Goal: Task Accomplishment & Management: Complete application form

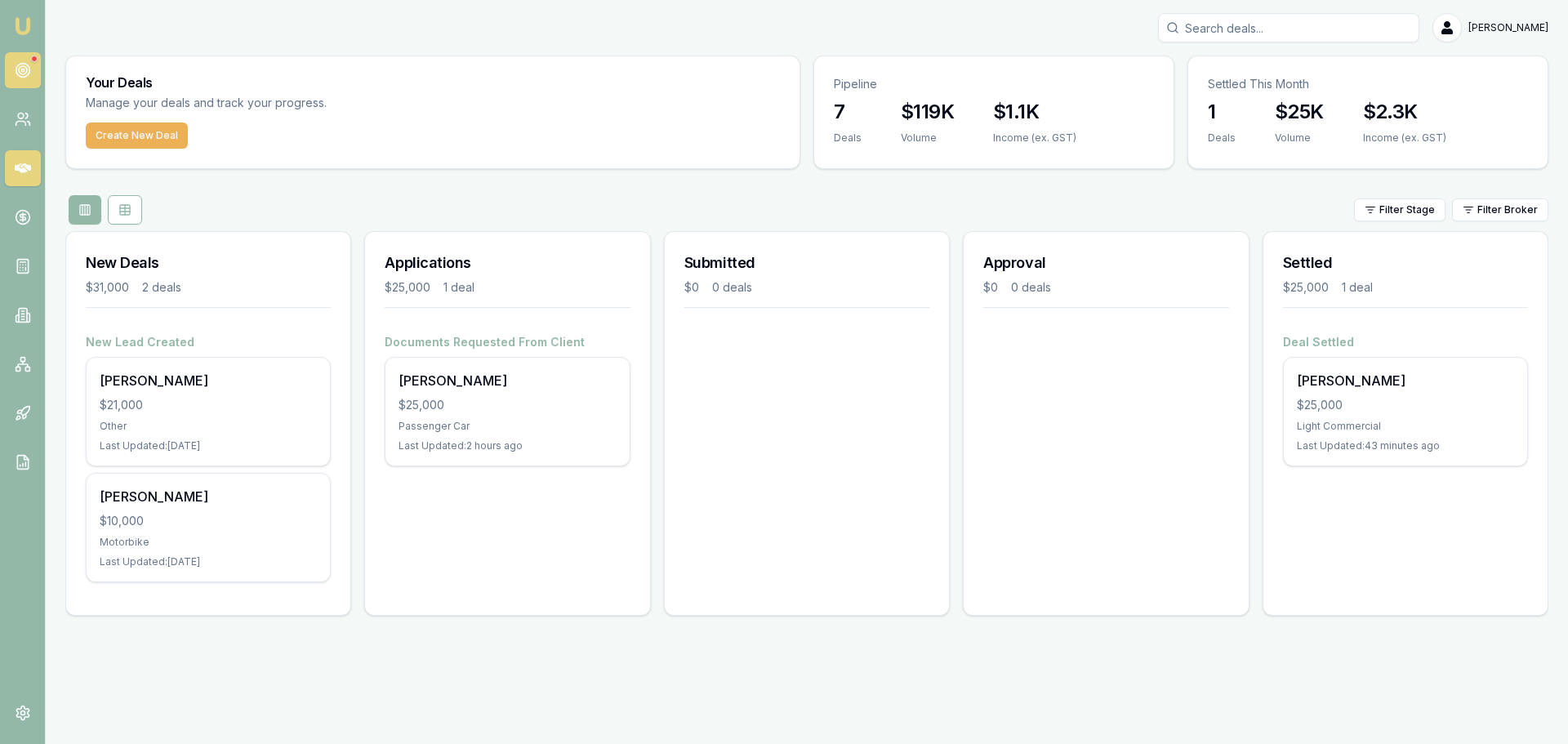
click at [23, 74] on icon at bounding box center [23, 70] width 16 height 16
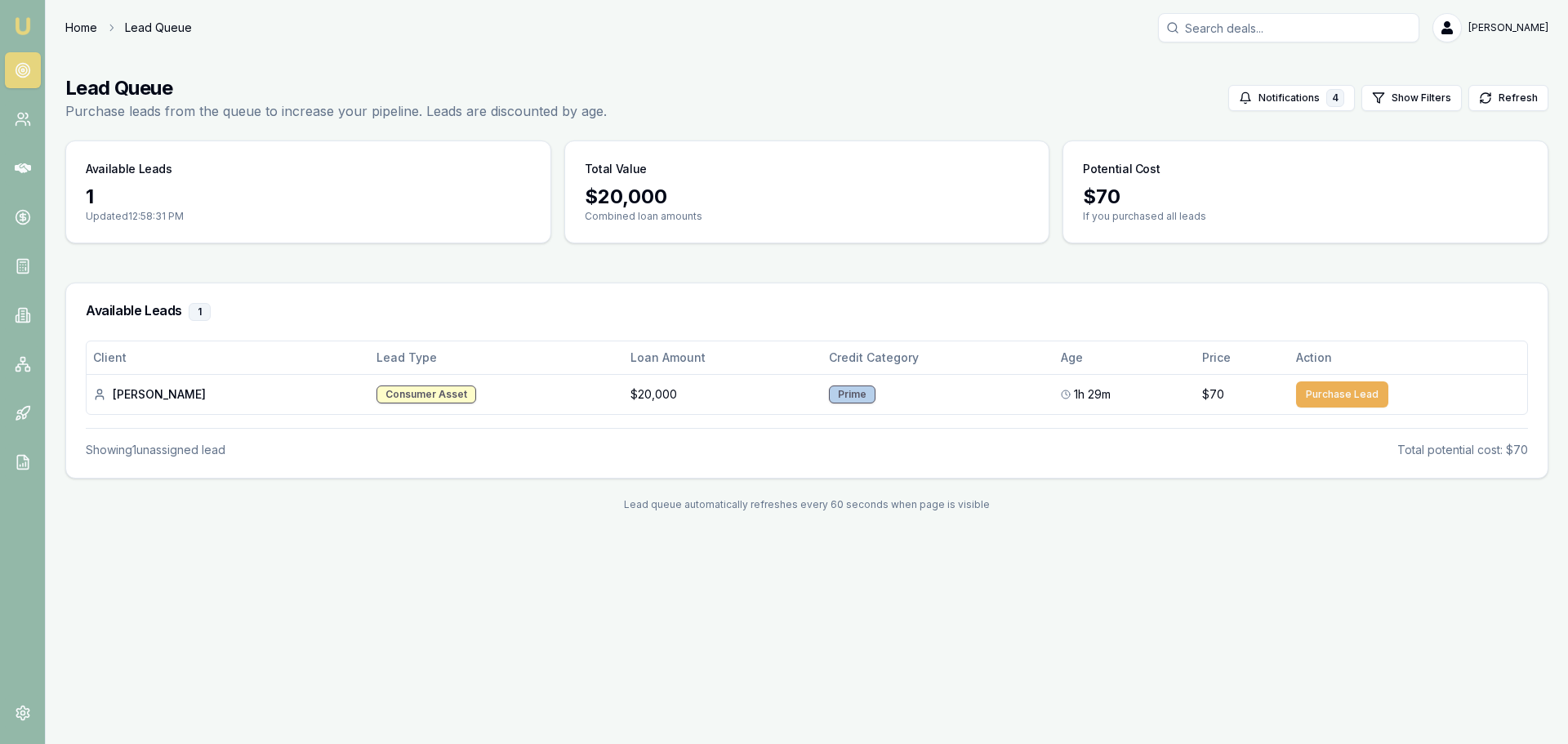
click at [73, 32] on link "Home" at bounding box center [81, 28] width 32 height 16
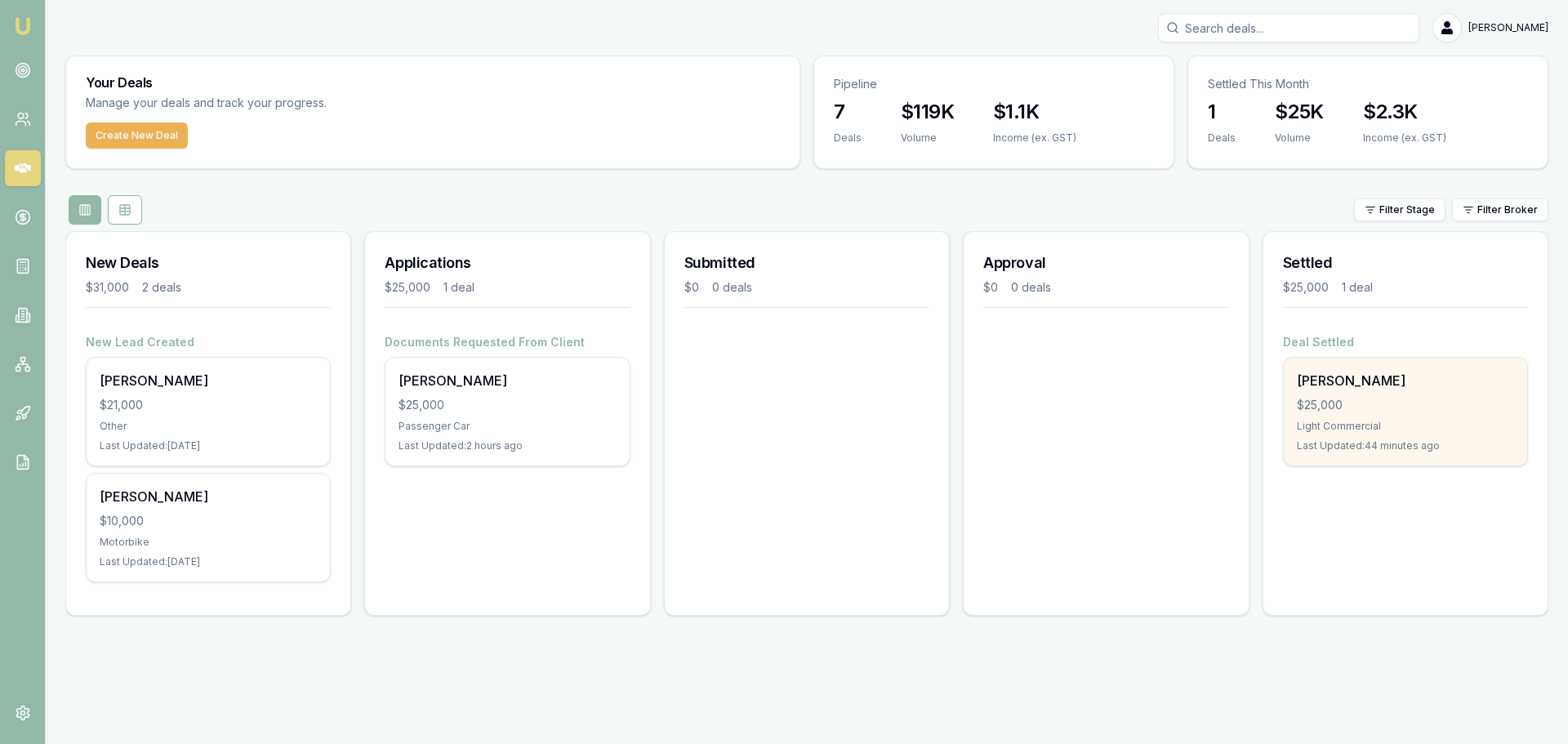
click at [1427, 406] on div "$25,000" at bounding box center [1405, 404] width 217 height 16
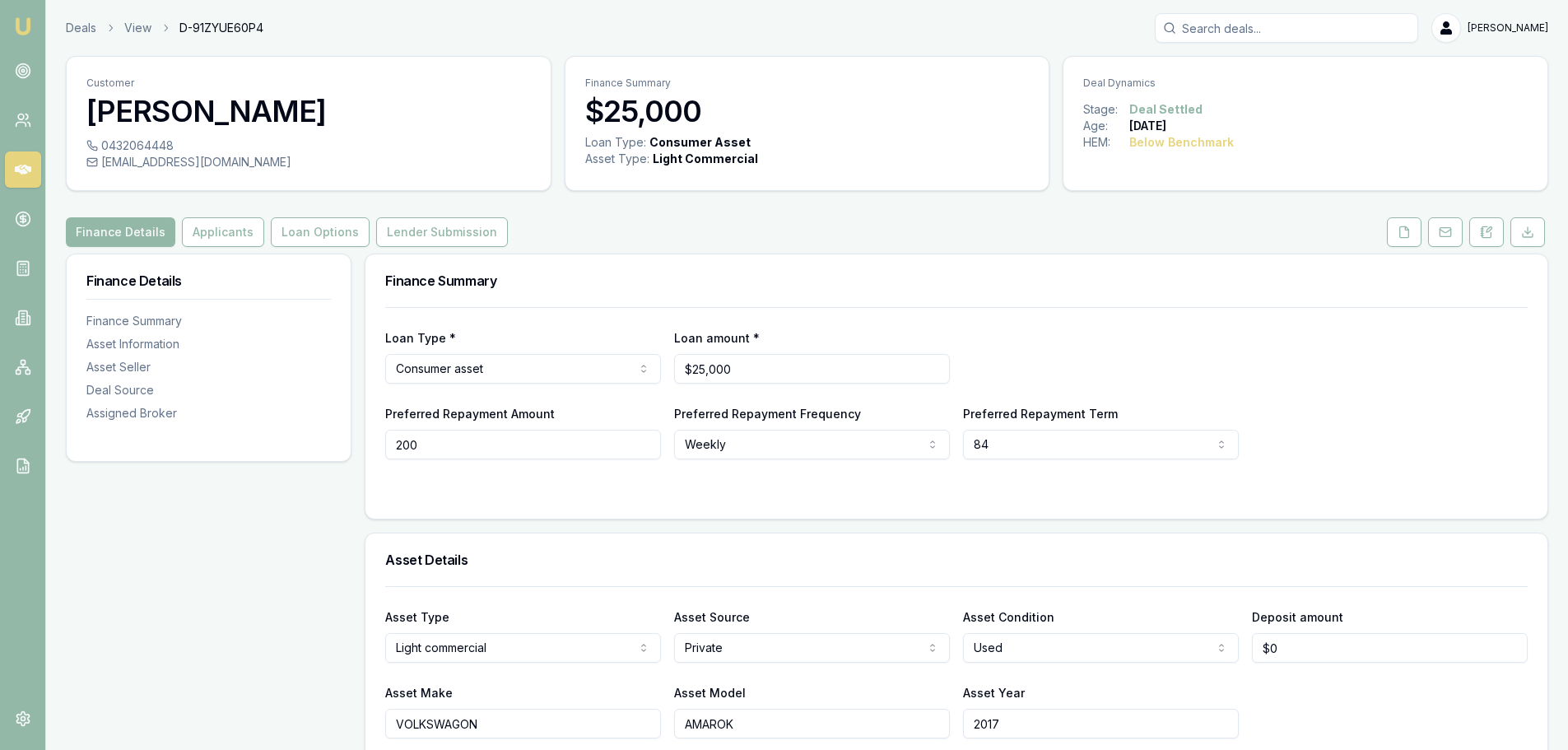
click at [473, 447] on input "200" at bounding box center [523, 444] width 276 height 30
type input "$200"
drag, startPoint x: 714, startPoint y: 25, endPoint x: 715, endPoint y: 3, distance: 22.0
click at [714, 25] on div "Deals View D-91ZYUE60P4 Evette Abdo" at bounding box center [806, 28] width 1483 height 30
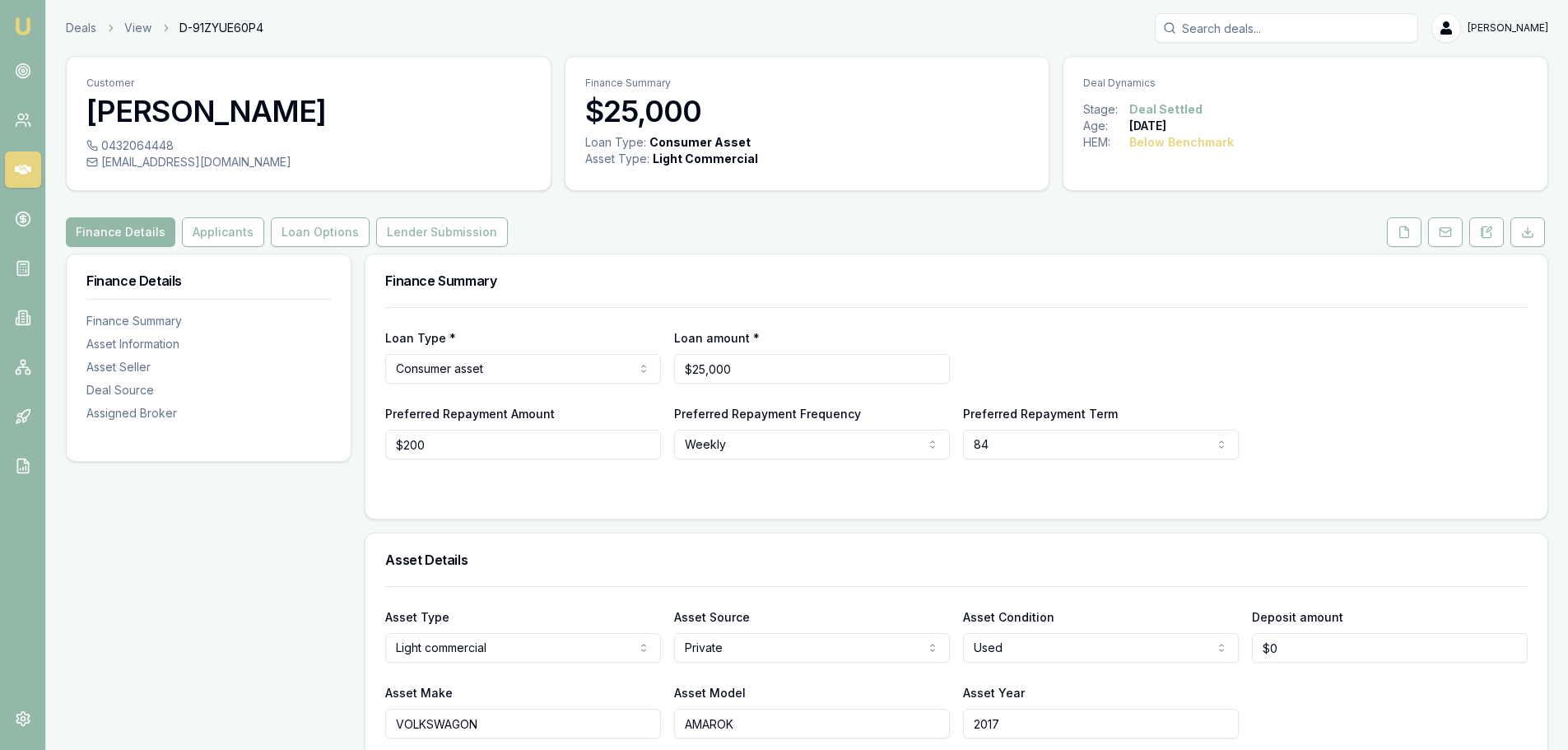
click at [79, 16] on div "Deals View D-91ZYUE60P4 Evette Abdo" at bounding box center [806, 28] width 1483 height 30
click at [73, 28] on link "Deals" at bounding box center [81, 28] width 30 height 16
click at [75, 23] on link "Deals" at bounding box center [81, 28] width 30 height 16
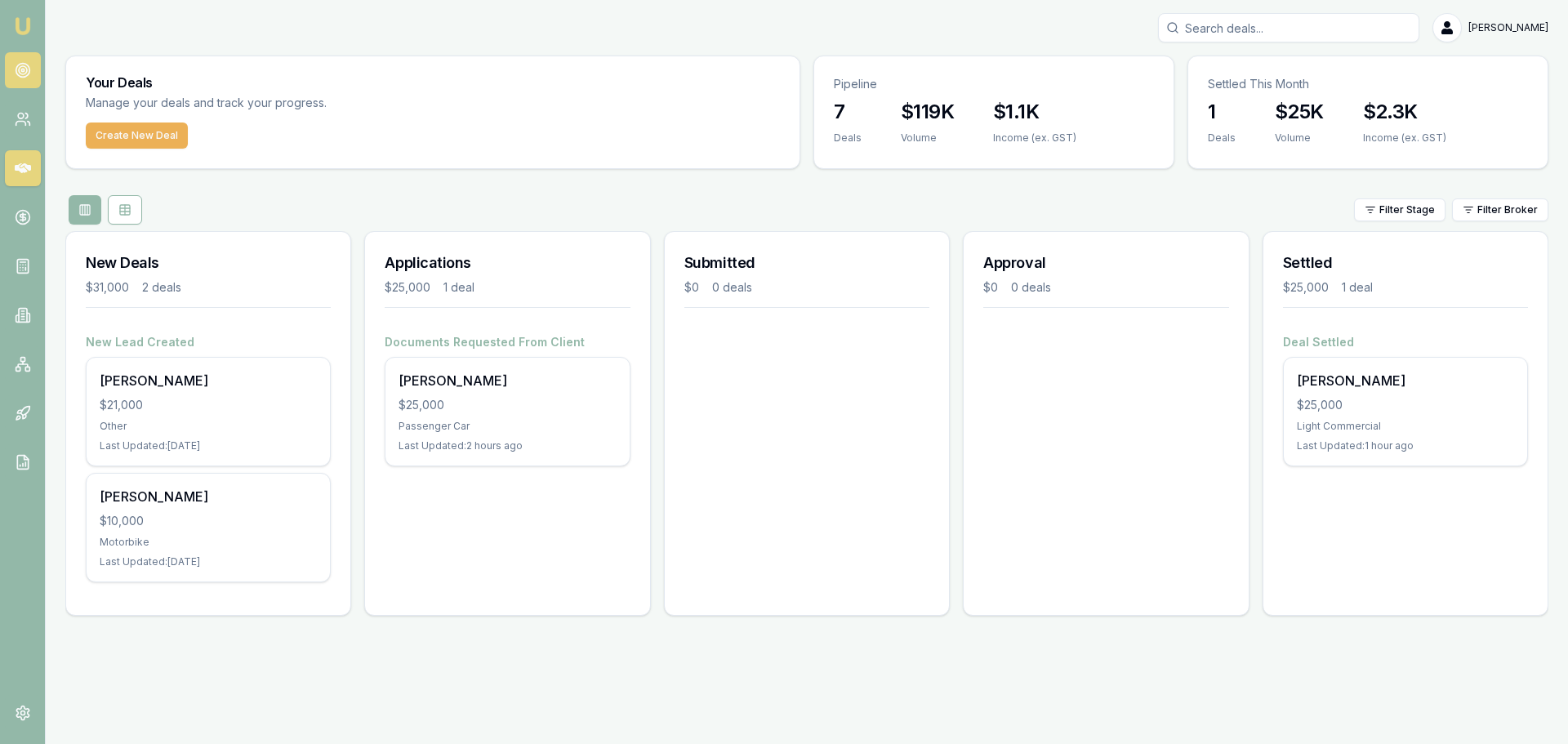
click at [26, 70] on circle at bounding box center [22, 69] width 8 height 8
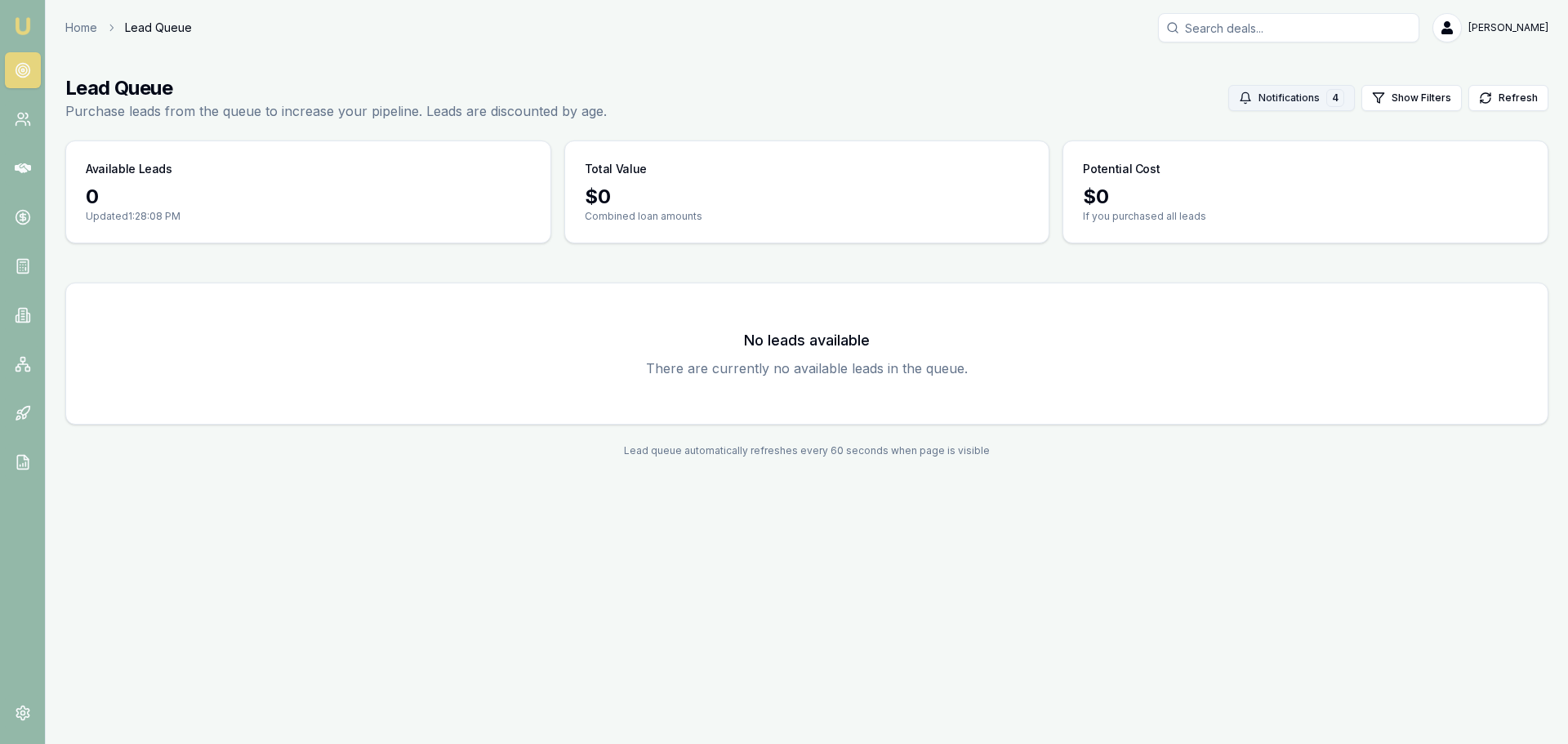
click at [1340, 100] on div "4" at bounding box center [1335, 98] width 18 height 18
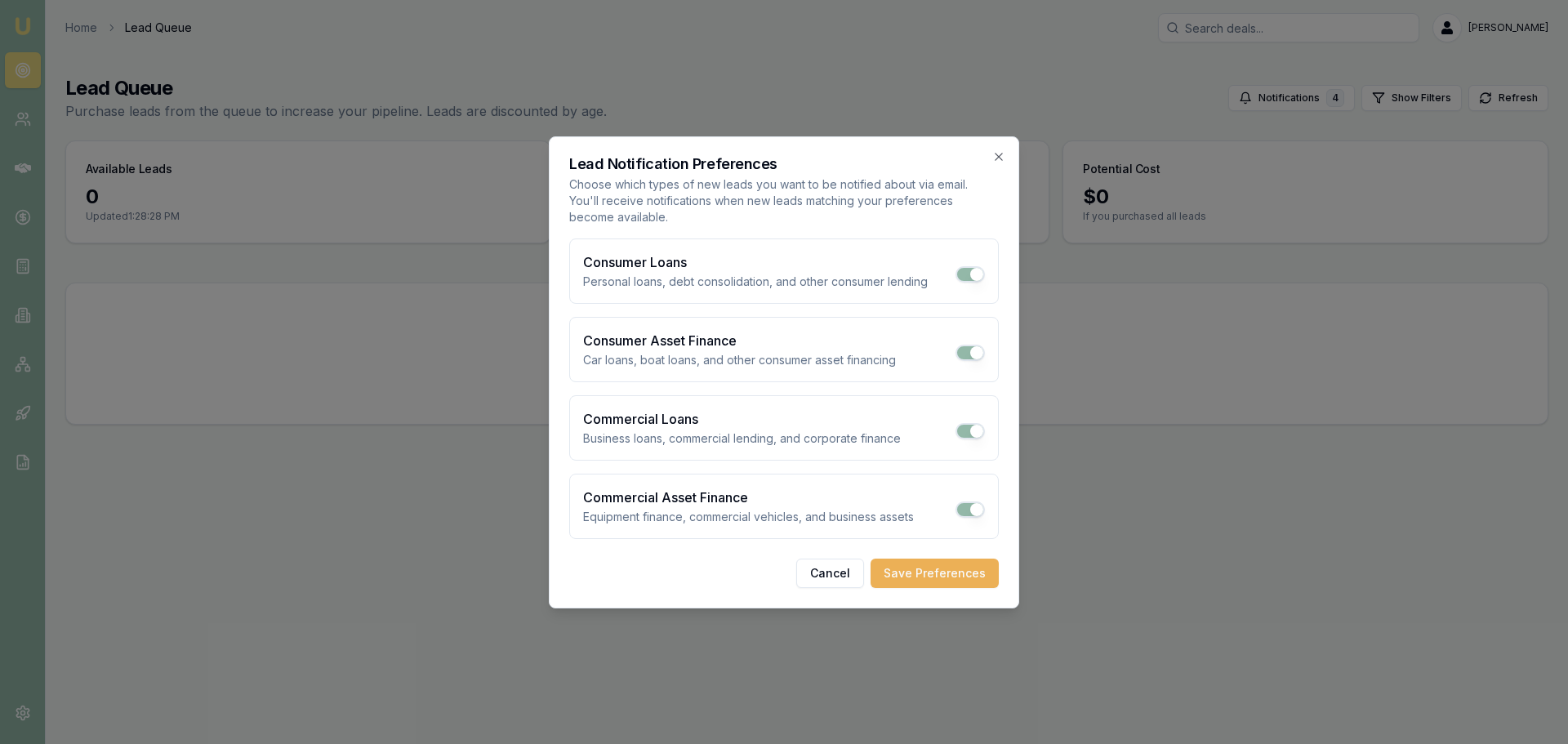
click at [973, 430] on button "Commercial Loans" at bounding box center [970, 431] width 29 height 16
checkbox input "false"
click at [918, 579] on button "Save Preferences" at bounding box center [934, 572] width 128 height 29
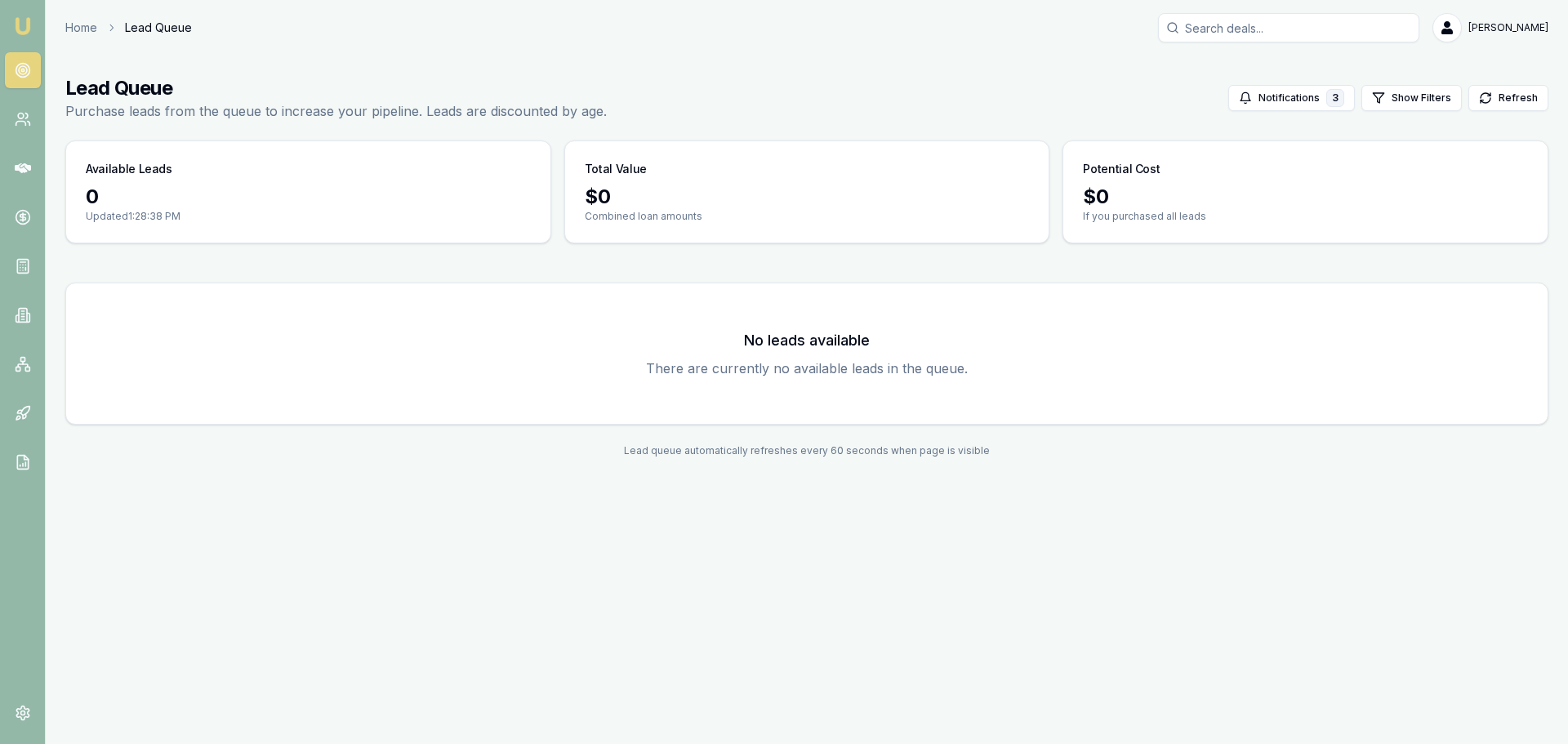
drag, startPoint x: 544, startPoint y: 545, endPoint x: 476, endPoint y: 513, distance: 75.2
click at [539, 543] on div "Emu Broker Home Lead Queue Evette Abdo Toggle Menu Lead Queue Purchase leads fr…" at bounding box center [784, 372] width 1568 height 744
click at [75, 31] on link "Home" at bounding box center [81, 28] width 32 height 16
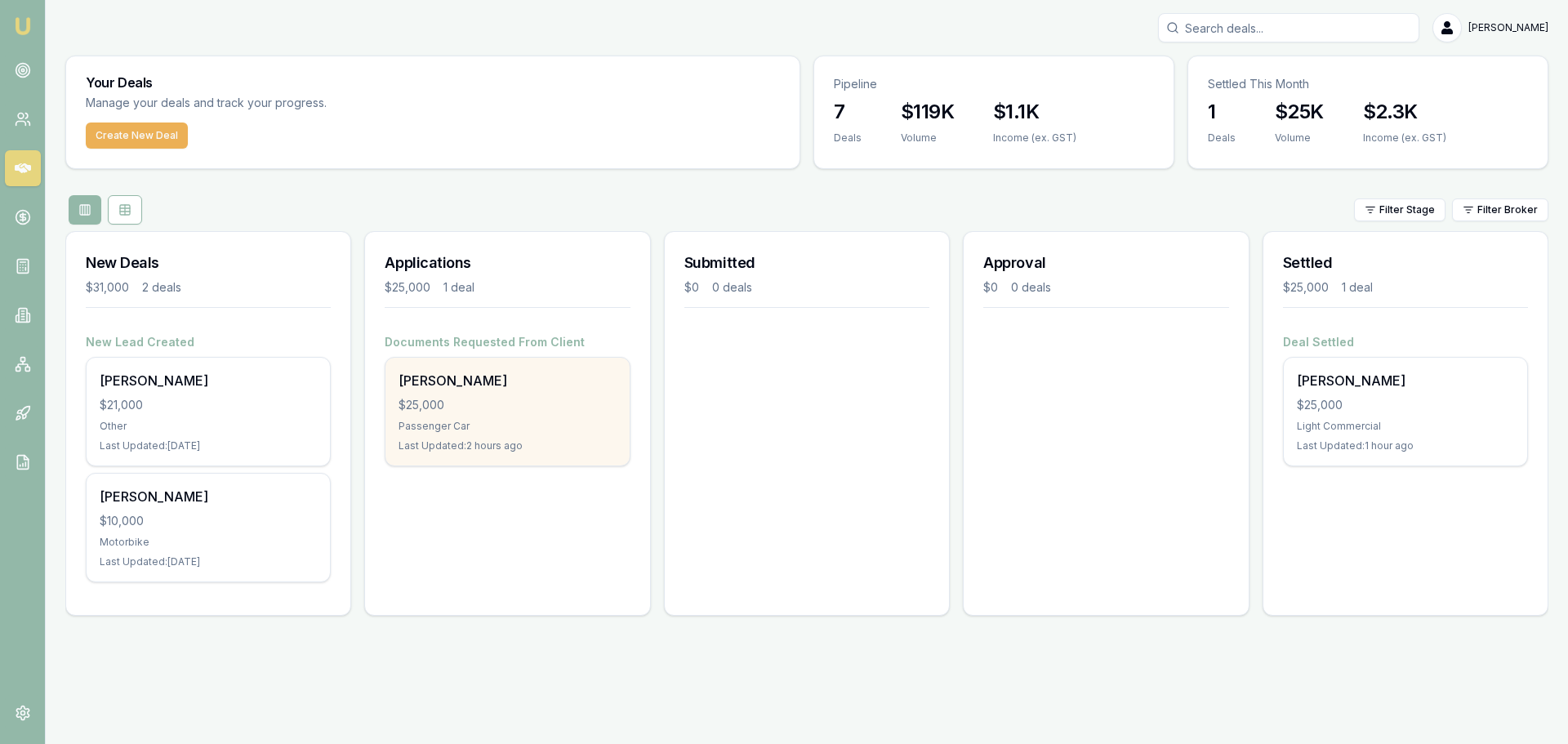
click at [487, 412] on div "$25,000" at bounding box center [507, 404] width 217 height 16
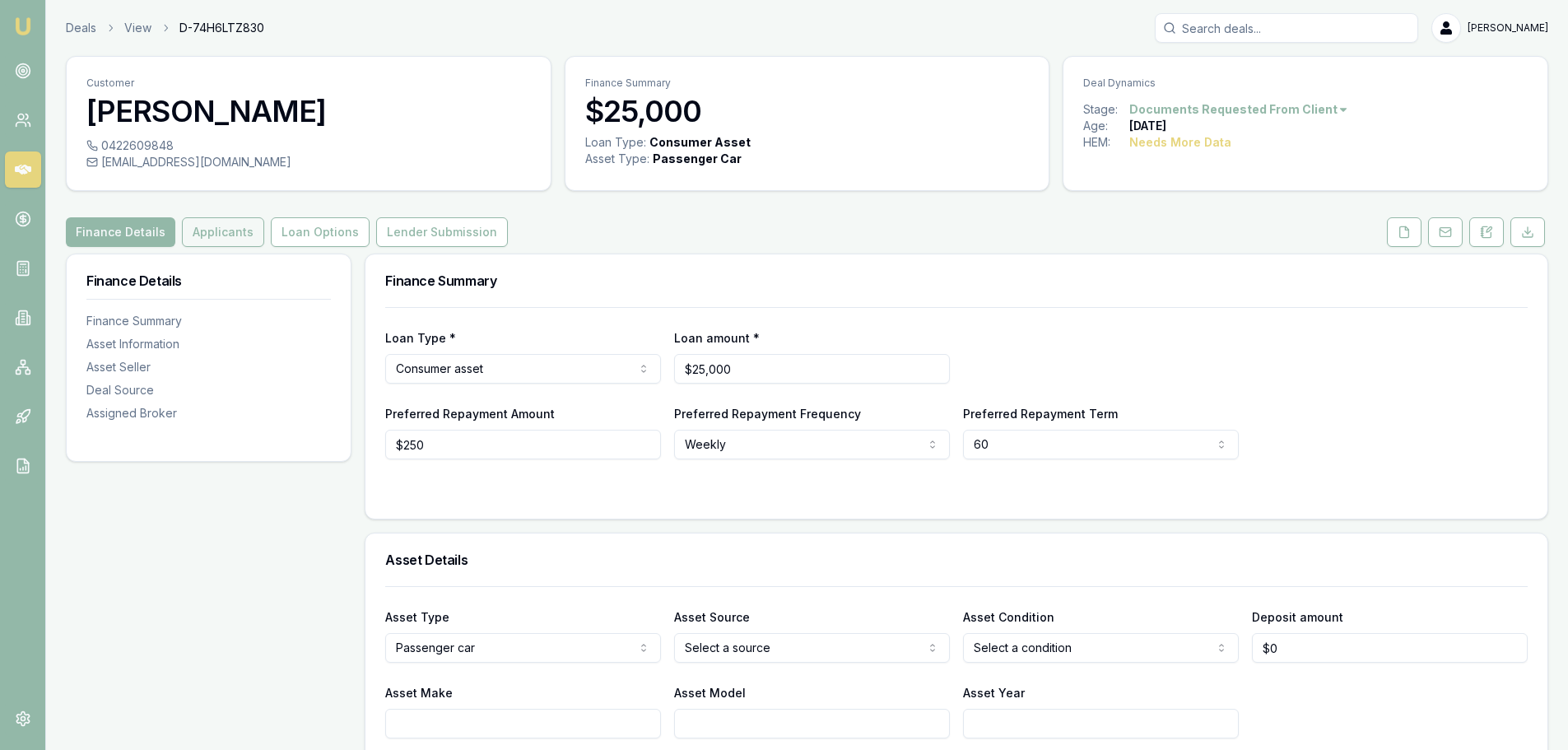
click at [210, 231] on button "Applicants" at bounding box center [223, 232] width 82 height 30
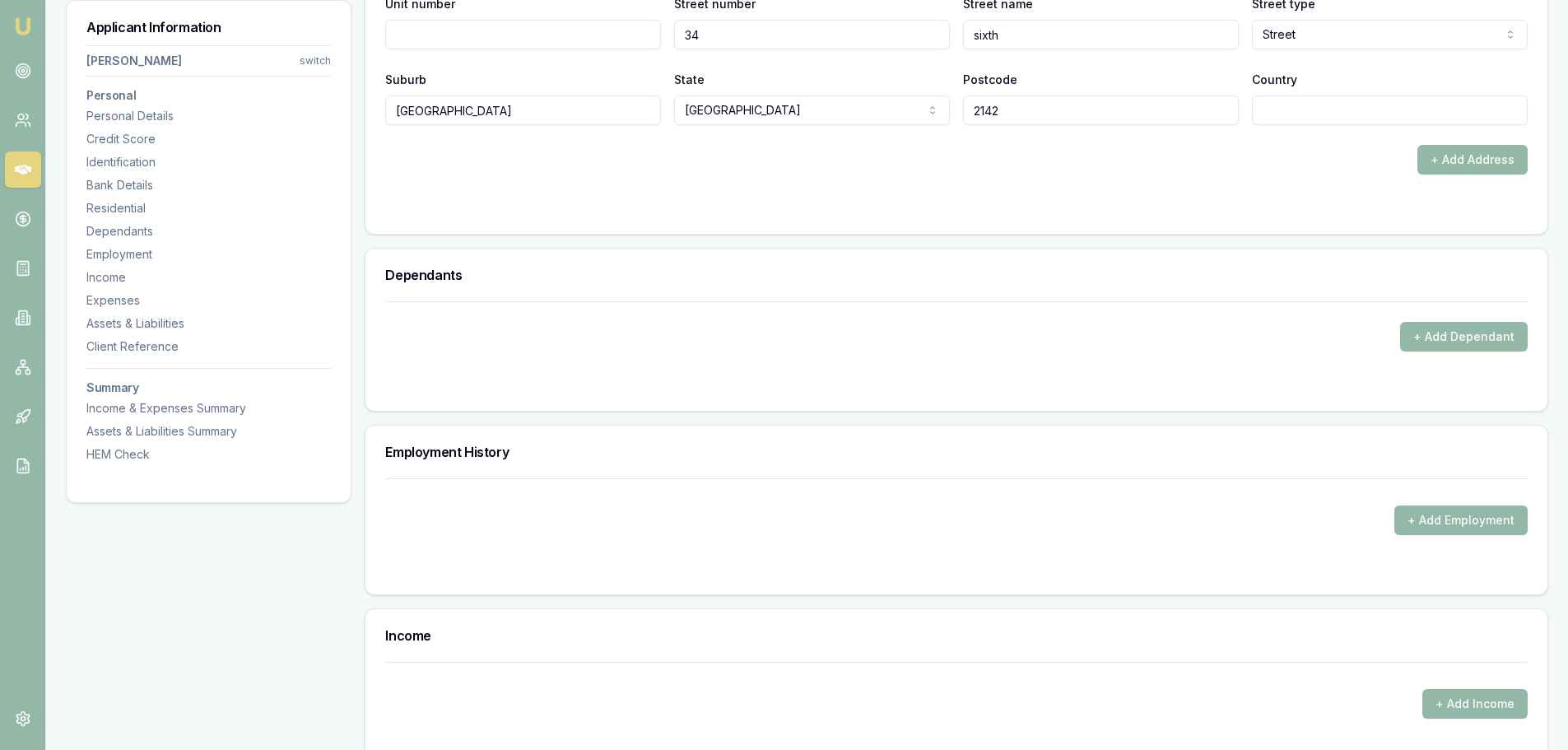
scroll to position [1893, 0]
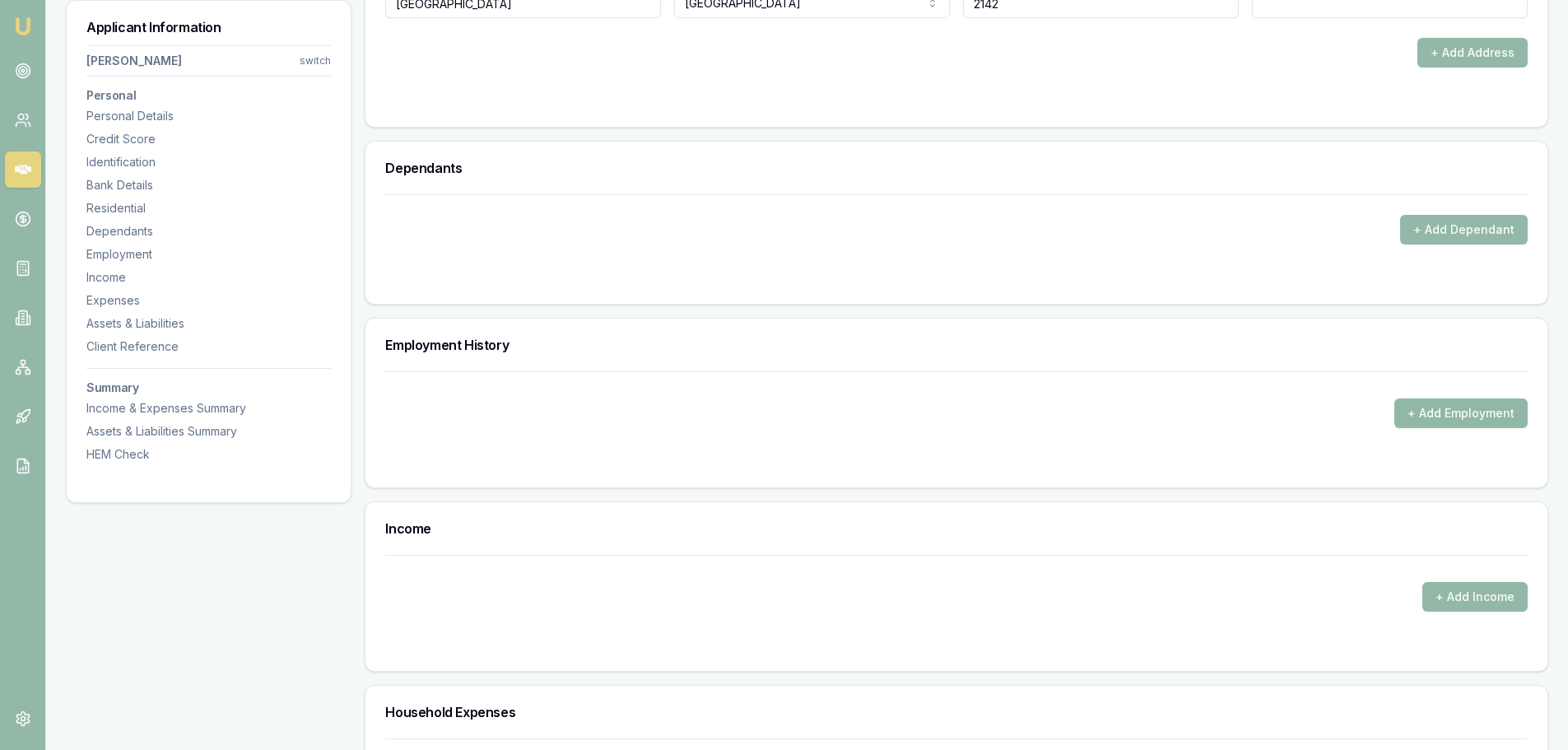
click at [1452, 418] on button "+ Add Employment" at bounding box center [1460, 413] width 134 height 30
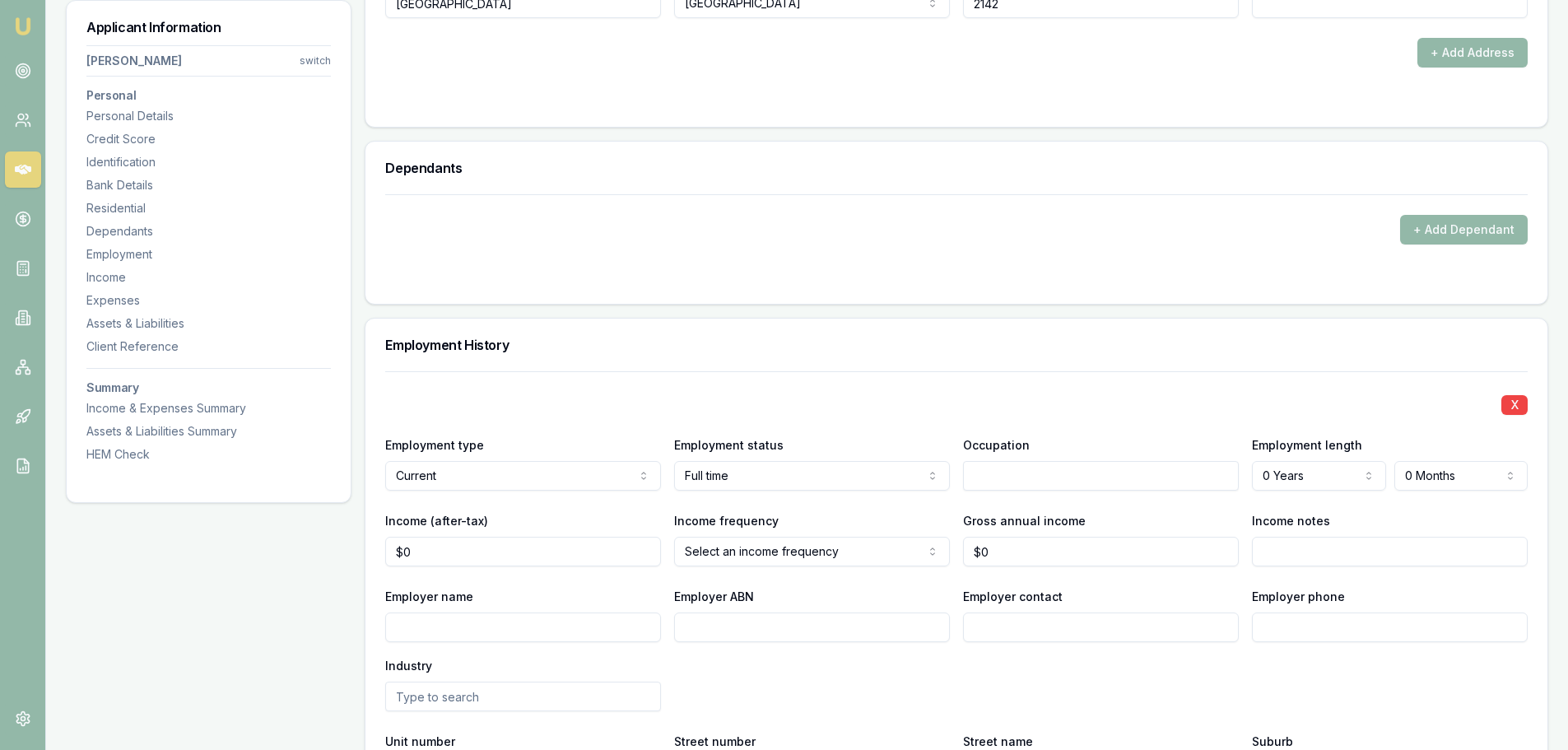
click at [992, 476] on input "text" at bounding box center [1101, 475] width 276 height 30
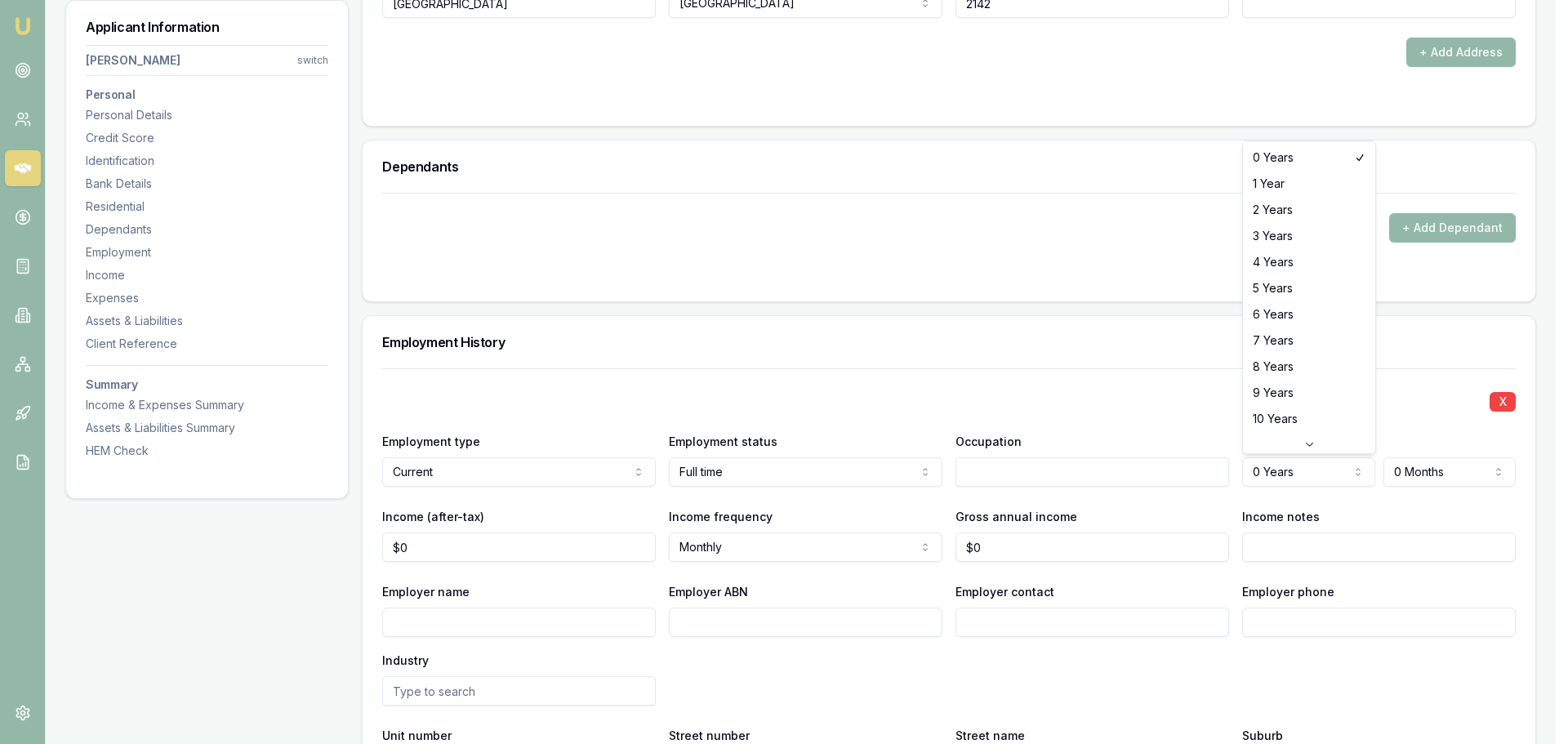
select select "2"
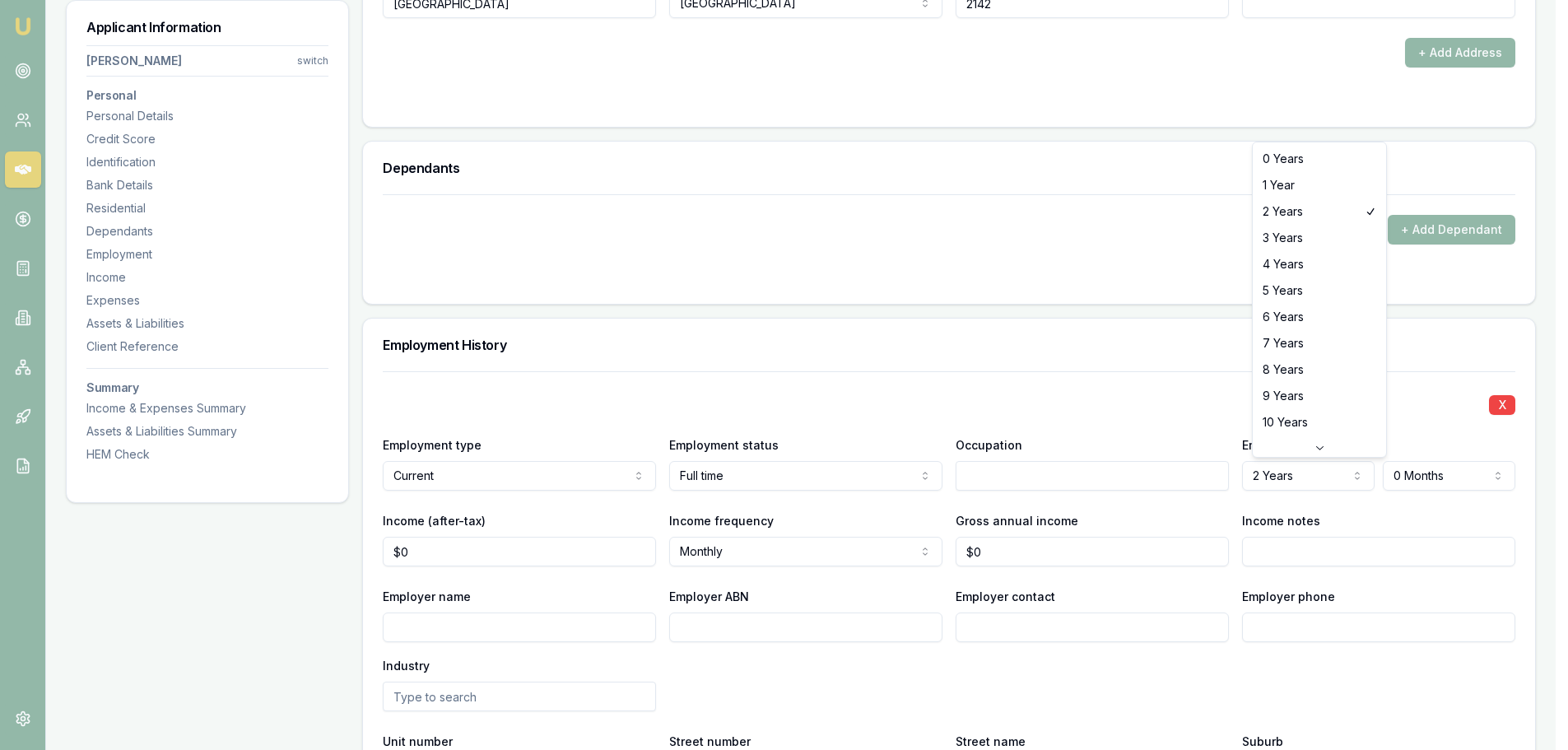
select select "3"
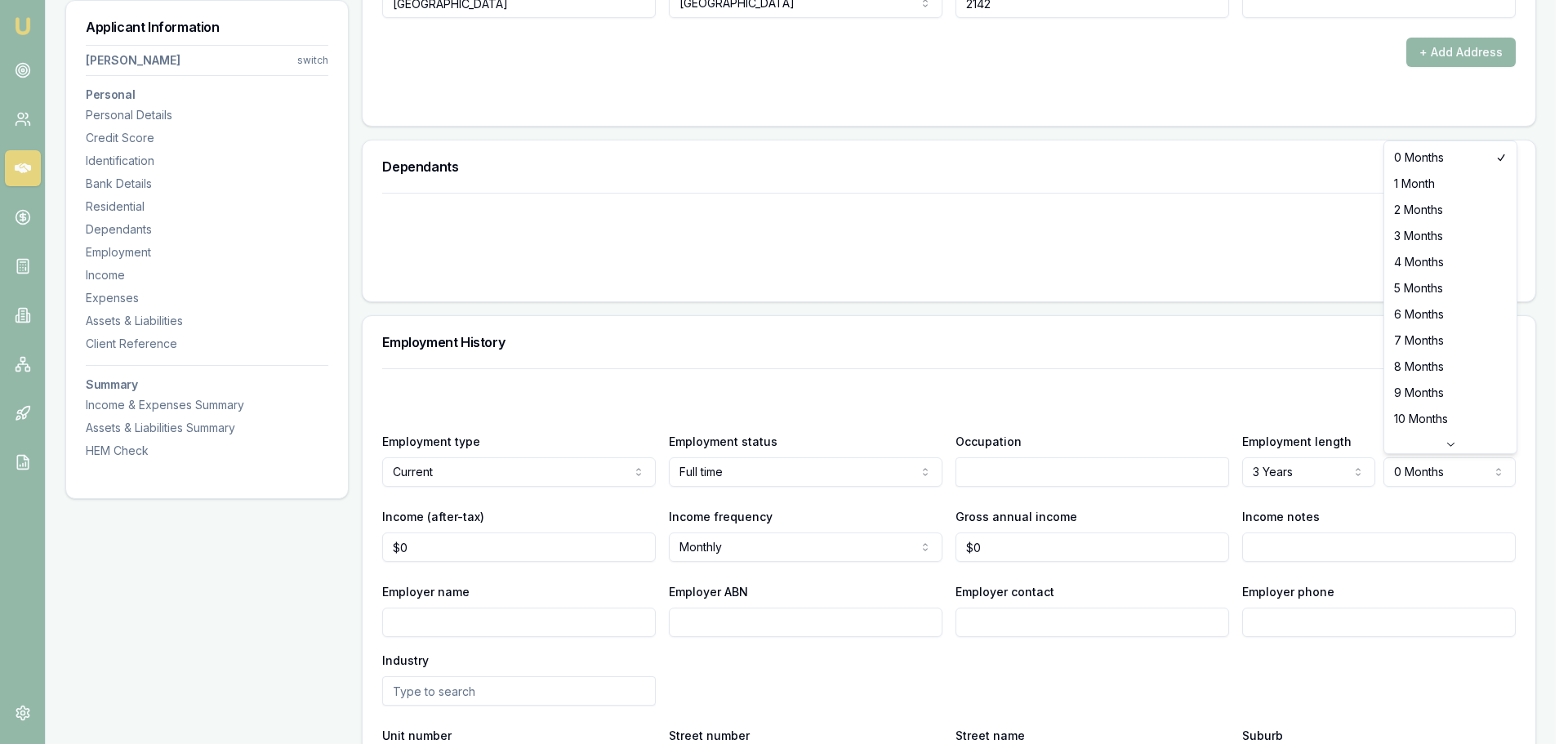
select select "2"
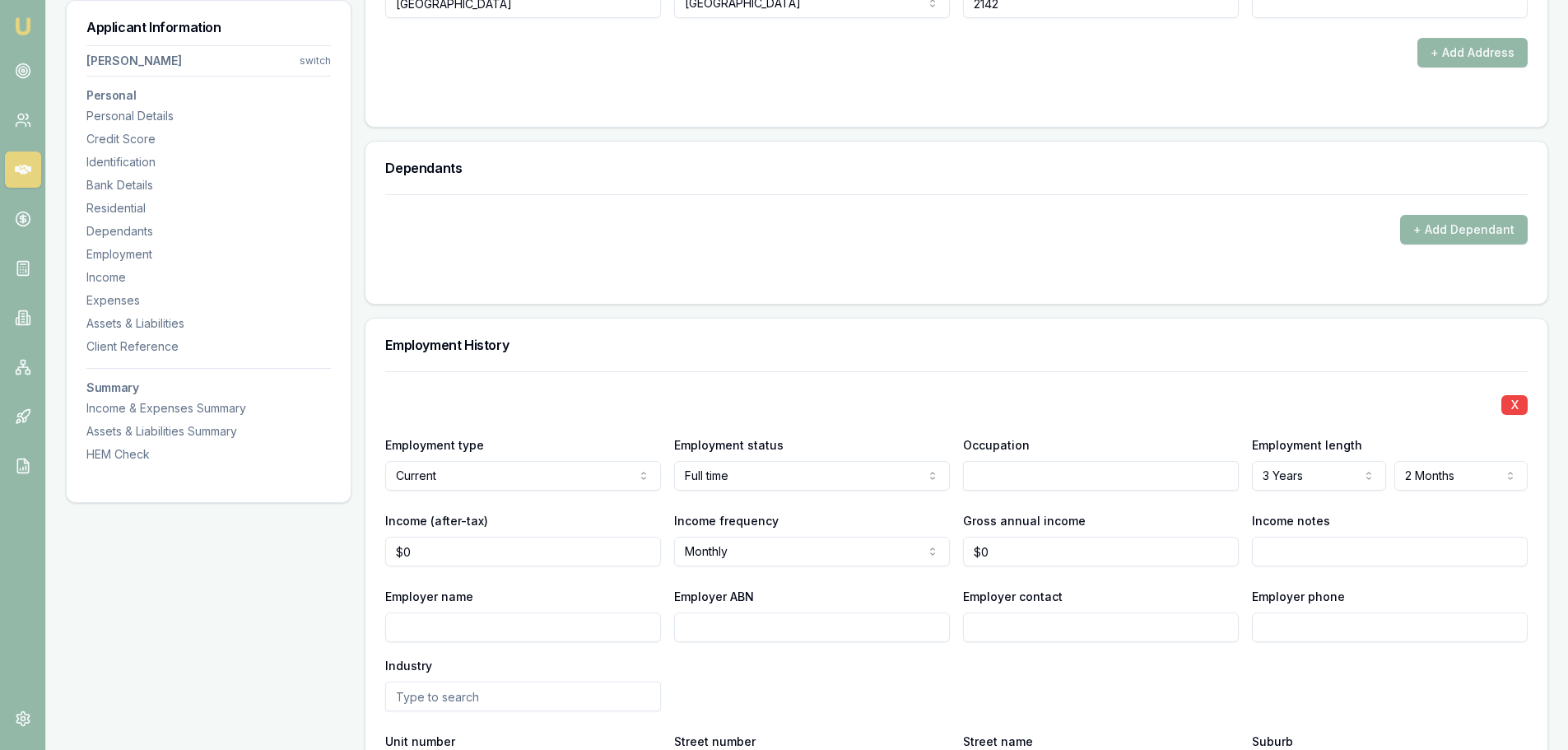
click at [1495, 634] on input "Employer phone" at bounding box center [1390, 627] width 276 height 30
click at [1070, 361] on div "Employment History" at bounding box center [956, 345] width 1182 height 53
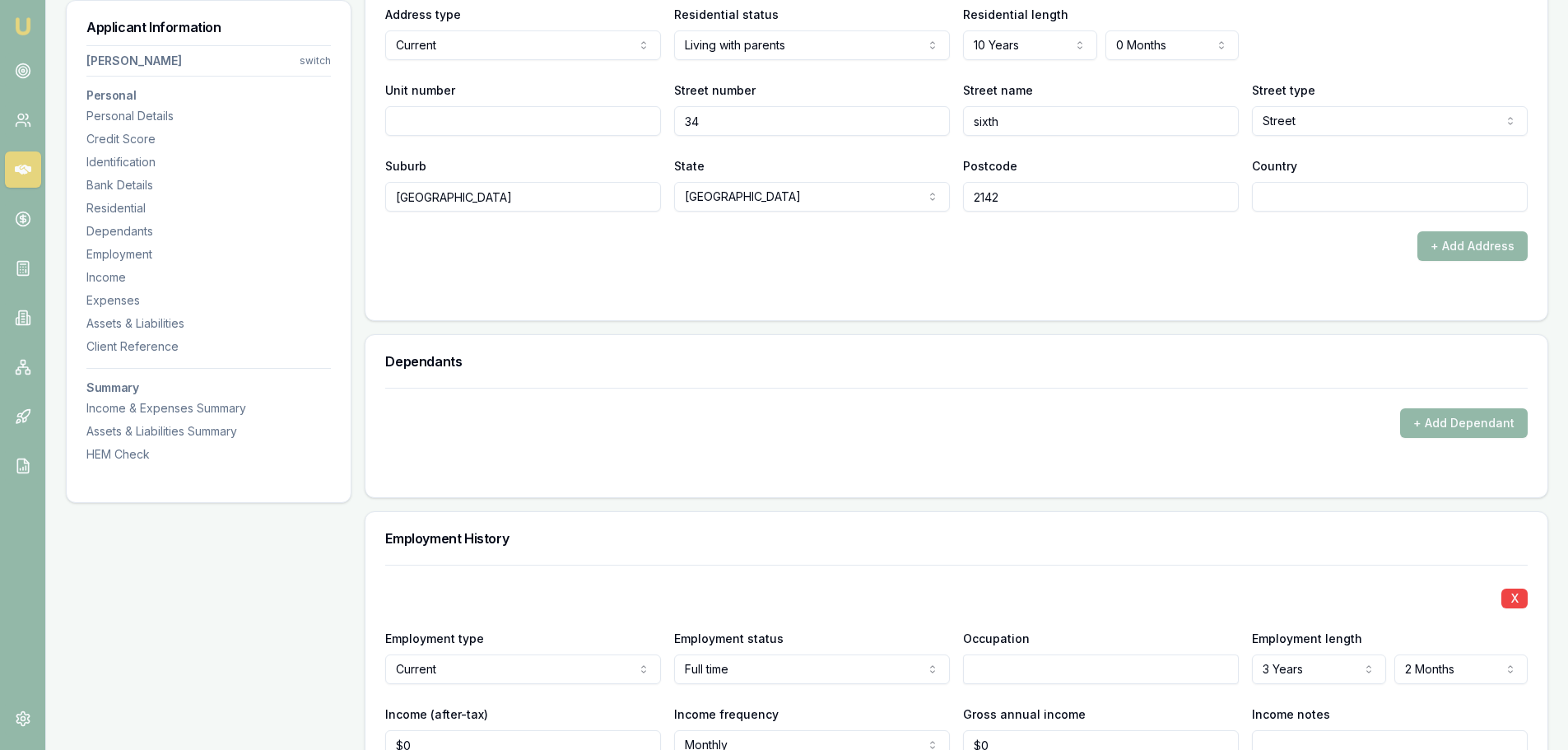
scroll to position [1692, 0]
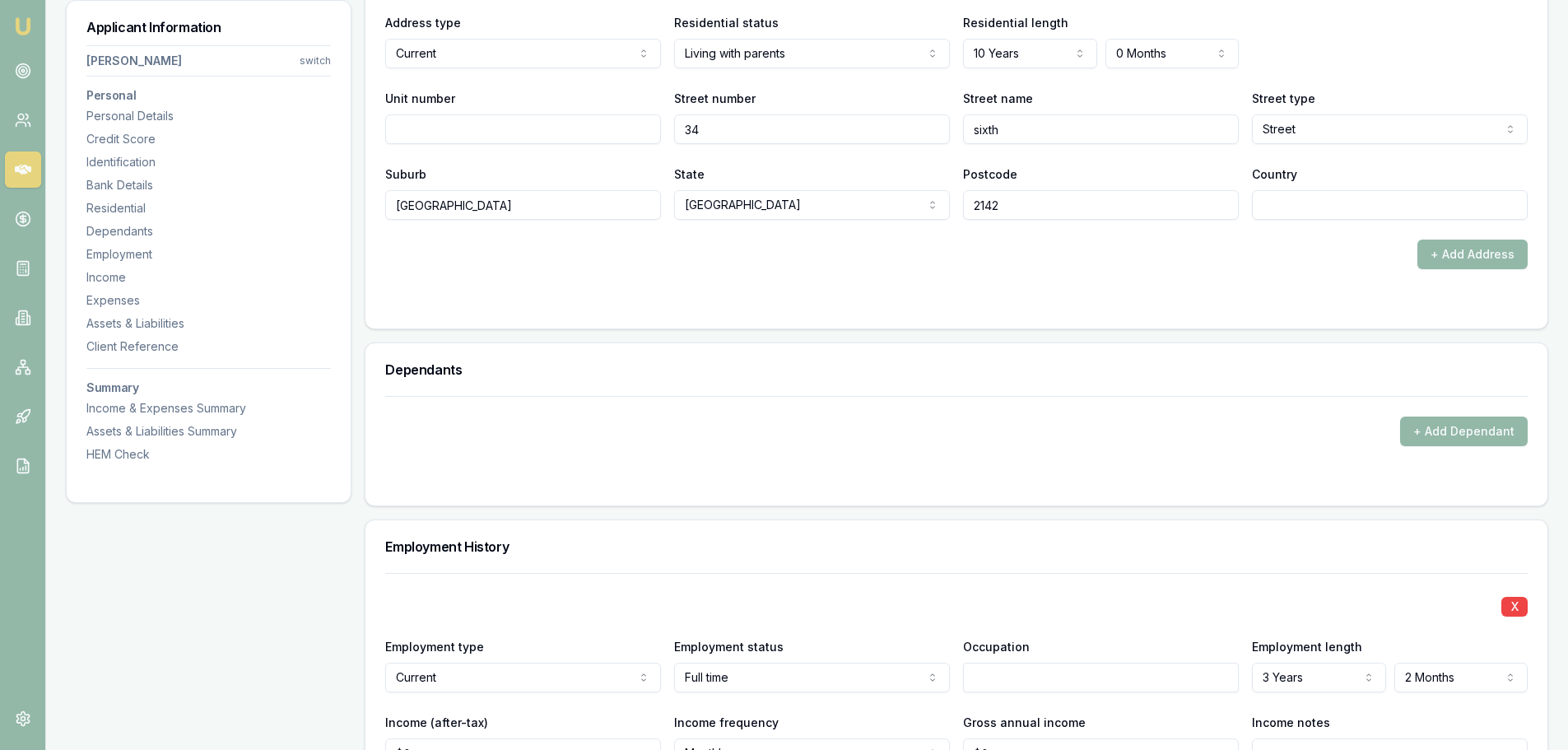
click at [199, 672] on div "Applicant Information Abdul Ajaj switch Personal Personal Details Credit Score …" at bounding box center [208, 637] width 286 height 4151
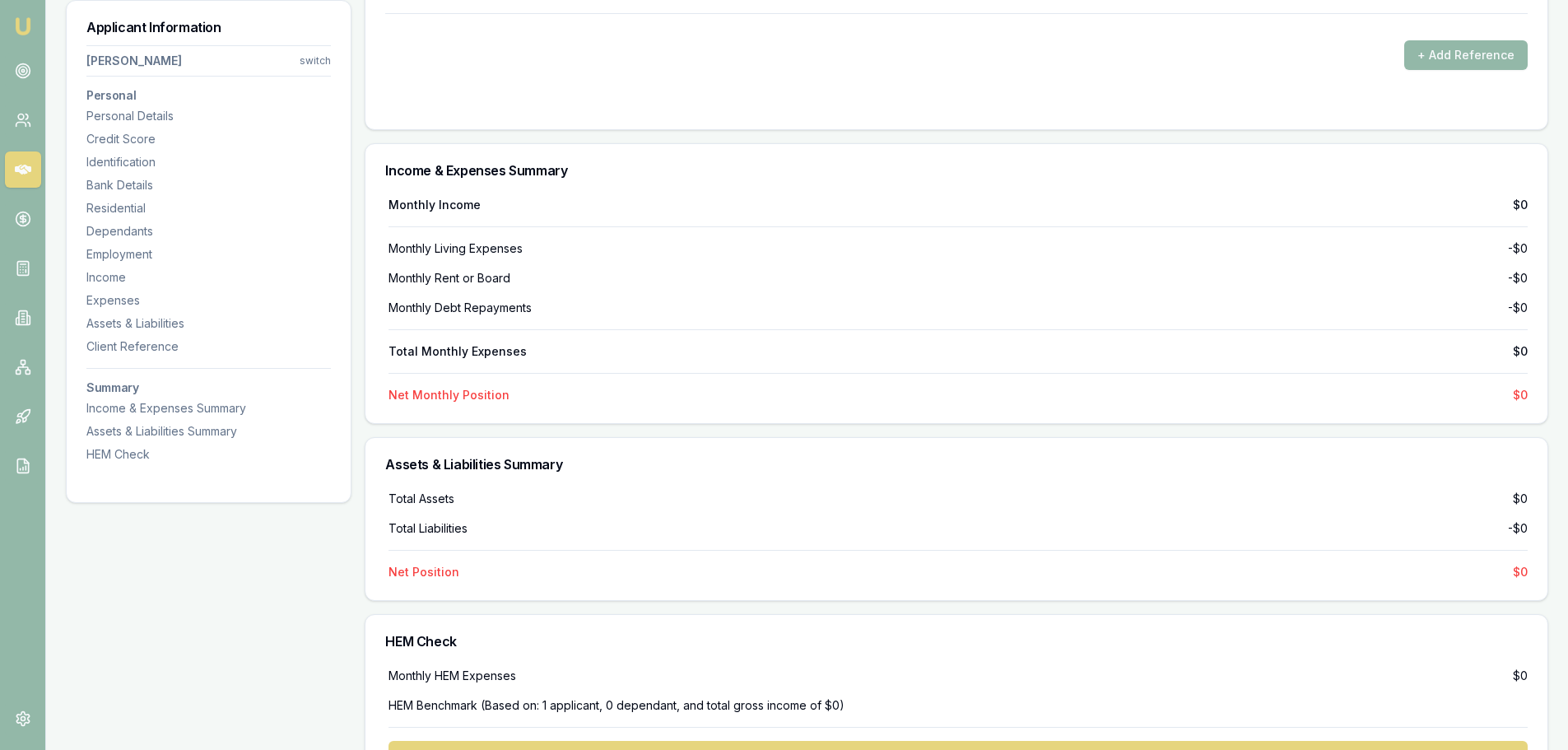
scroll to position [3668, 0]
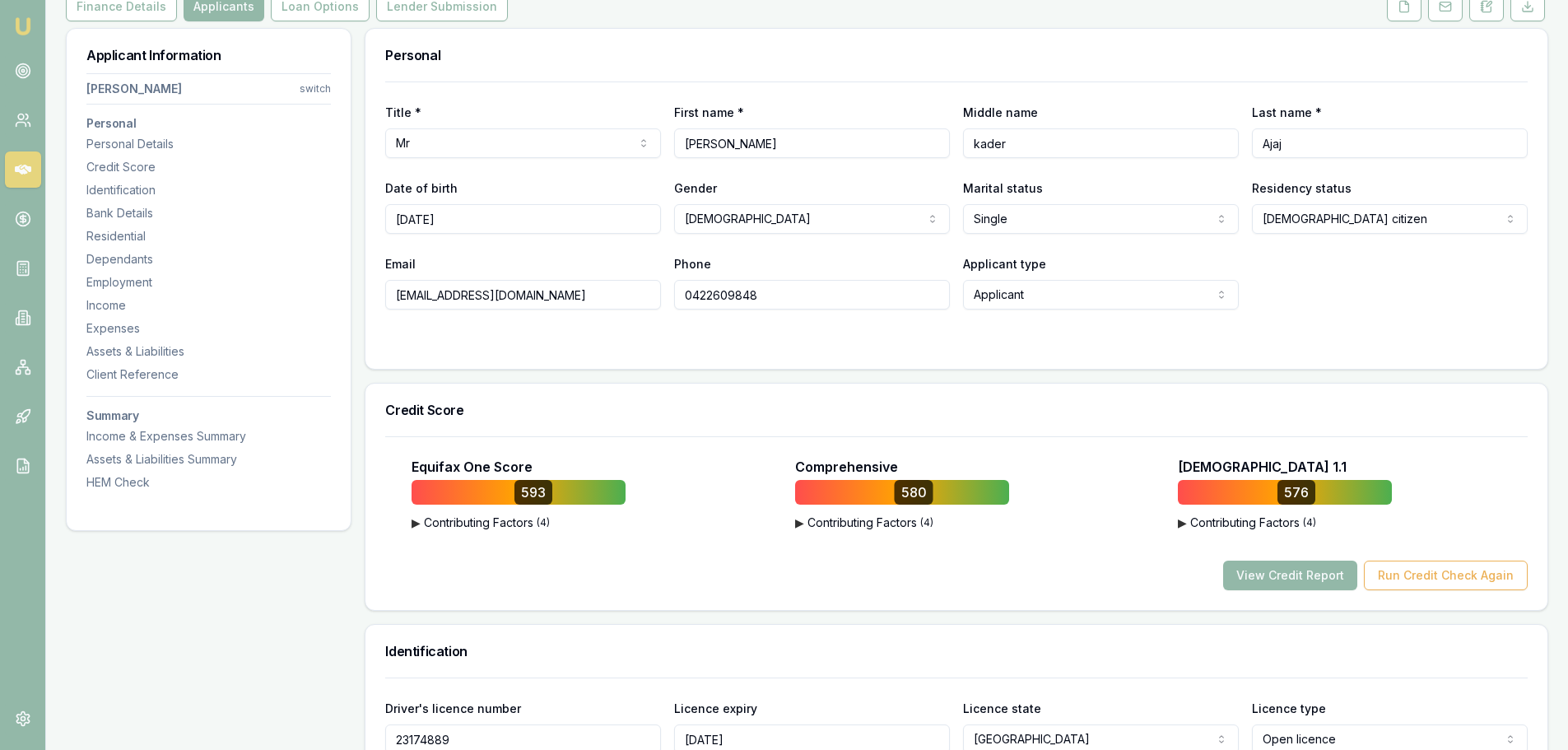
scroll to position [0, 0]
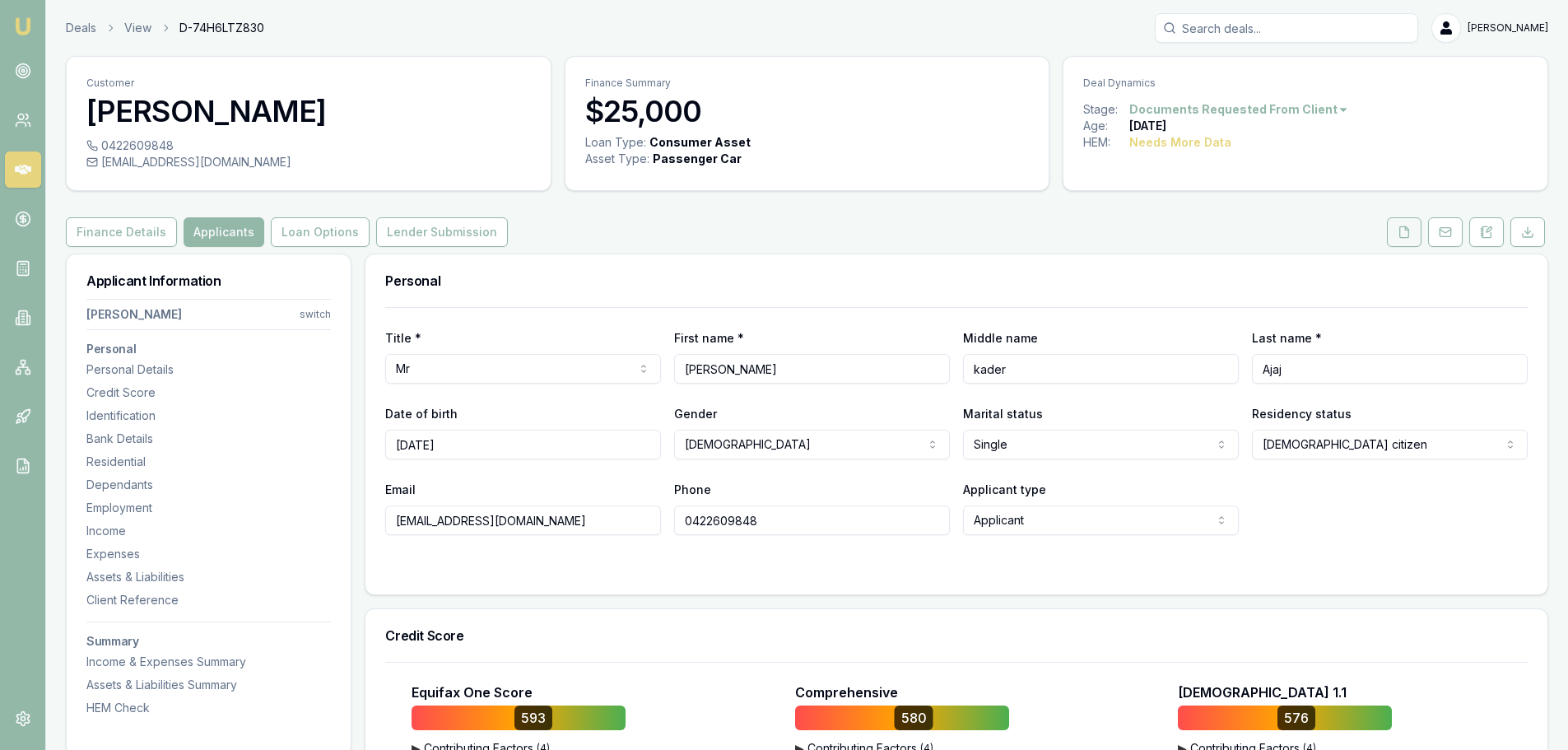
click at [1412, 228] on button at bounding box center [1404, 232] width 35 height 30
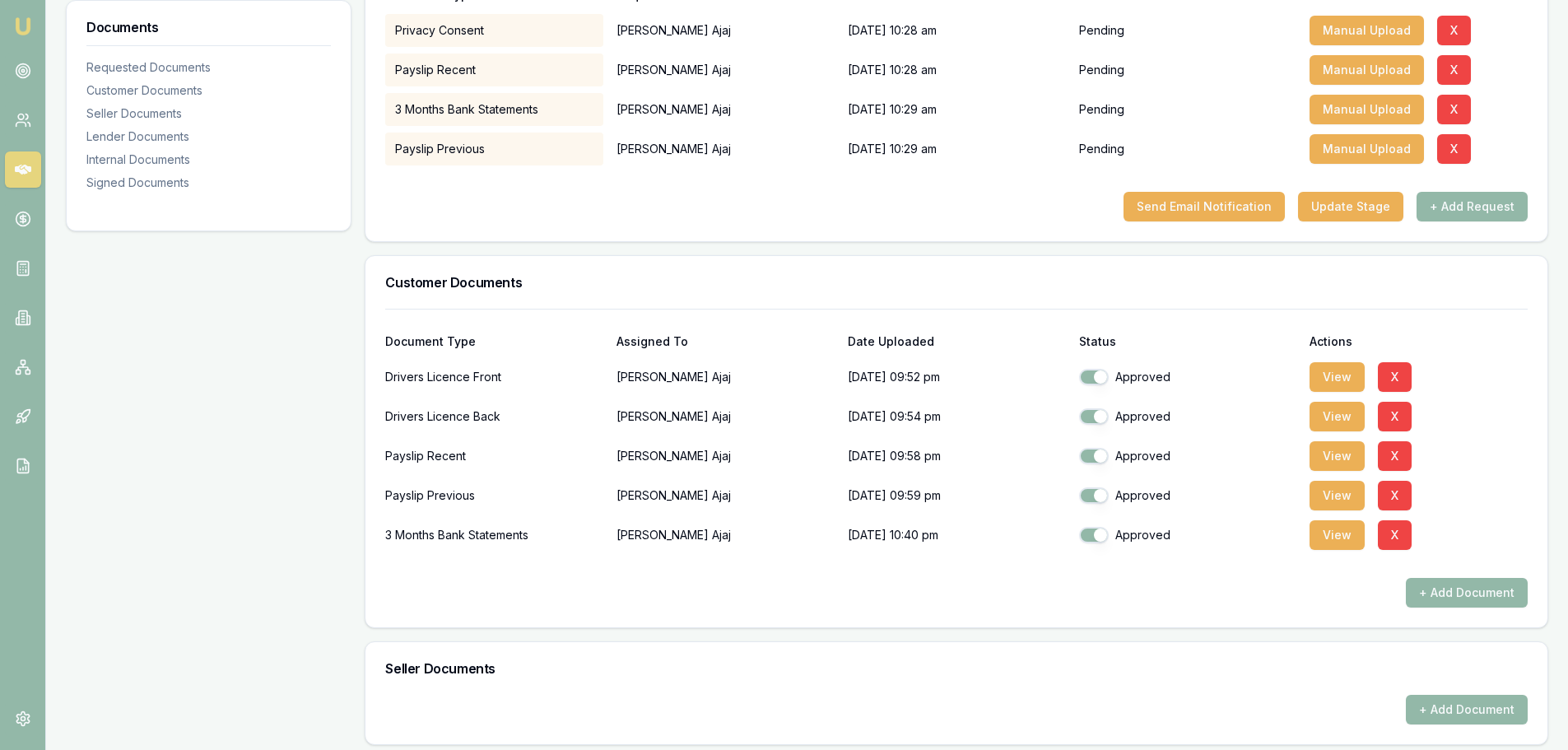
scroll to position [411, 0]
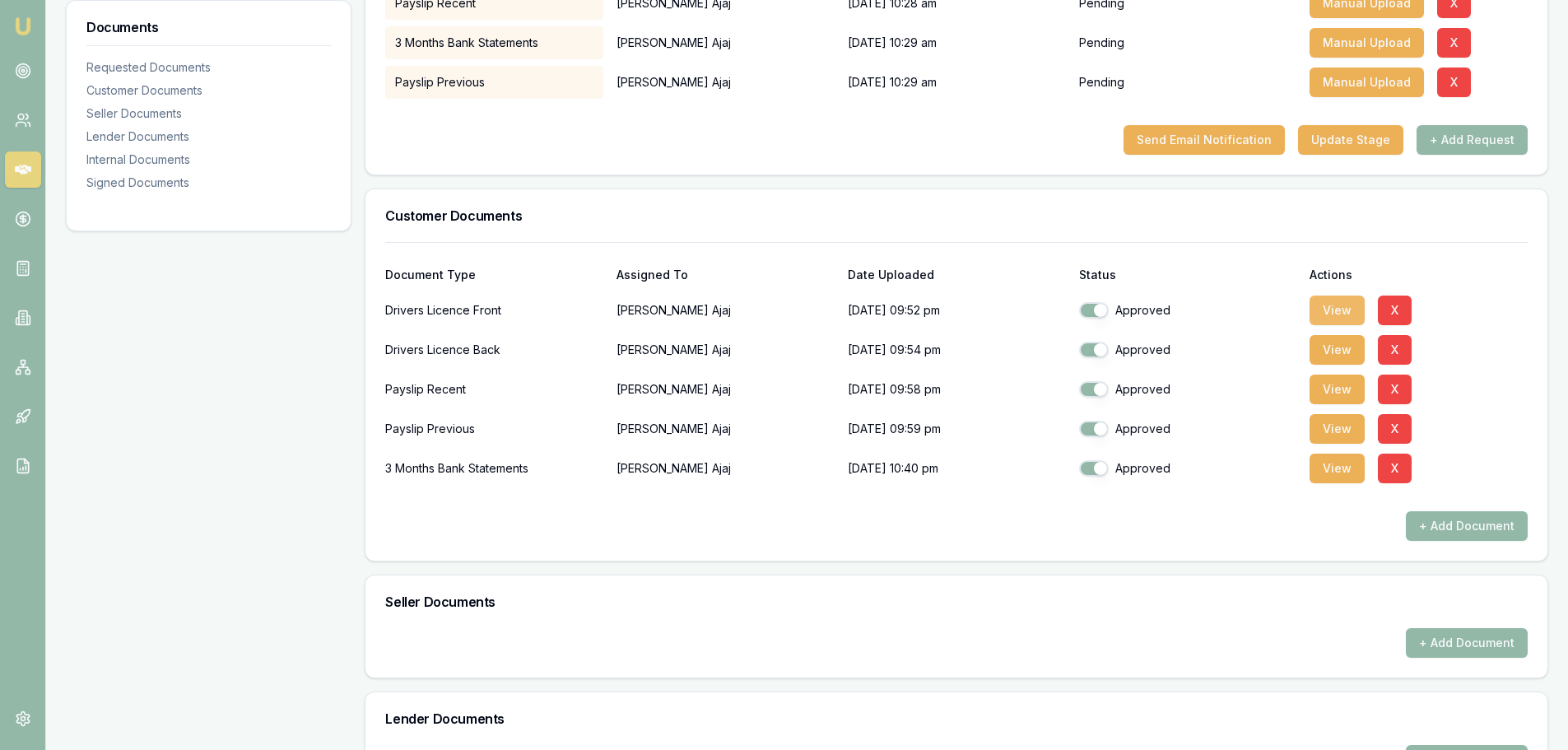
click at [1341, 321] on button "View" at bounding box center [1338, 310] width 56 height 30
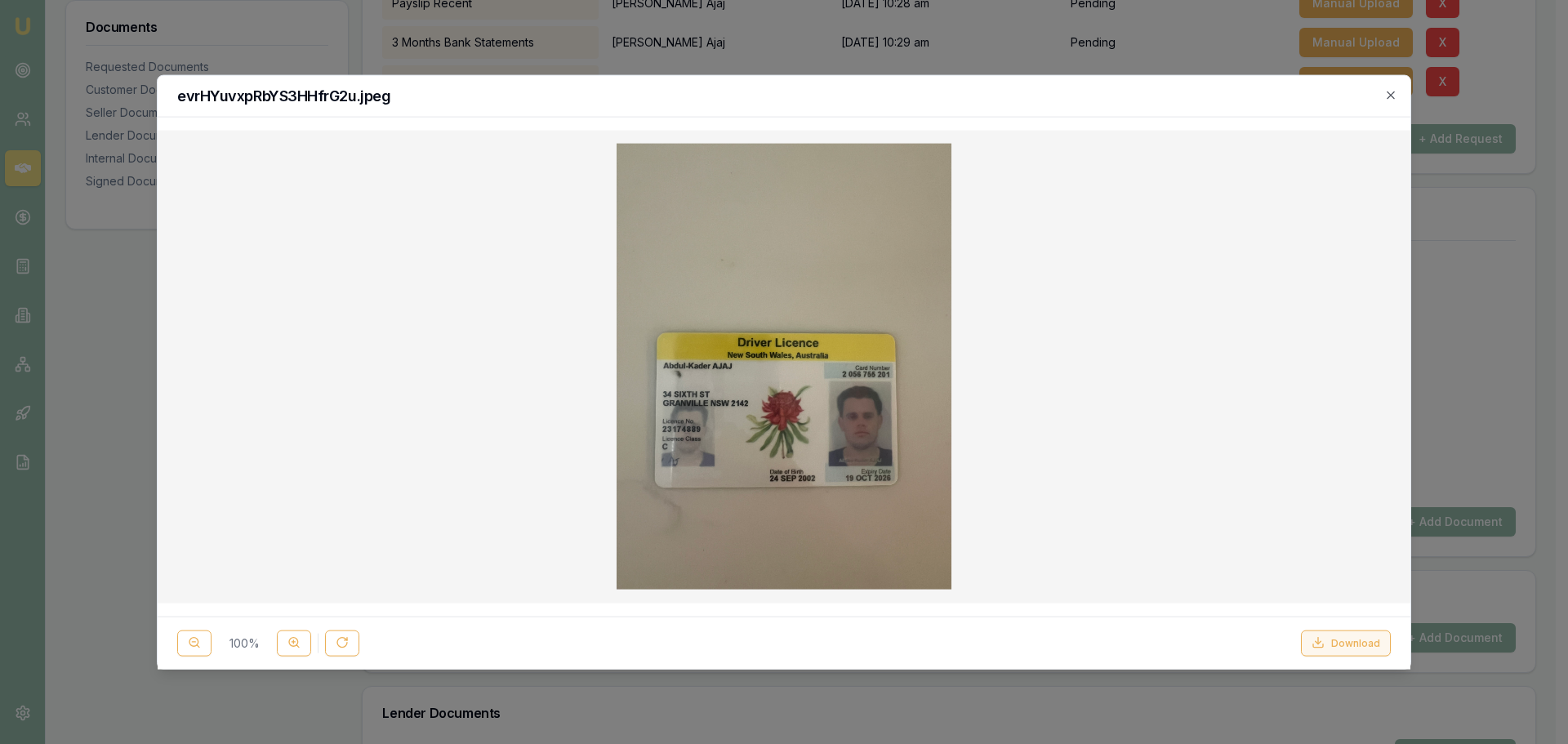
click at [1336, 638] on button "Download" at bounding box center [1346, 642] width 90 height 26
click at [1390, 92] on icon "button" at bounding box center [1390, 94] width 13 height 13
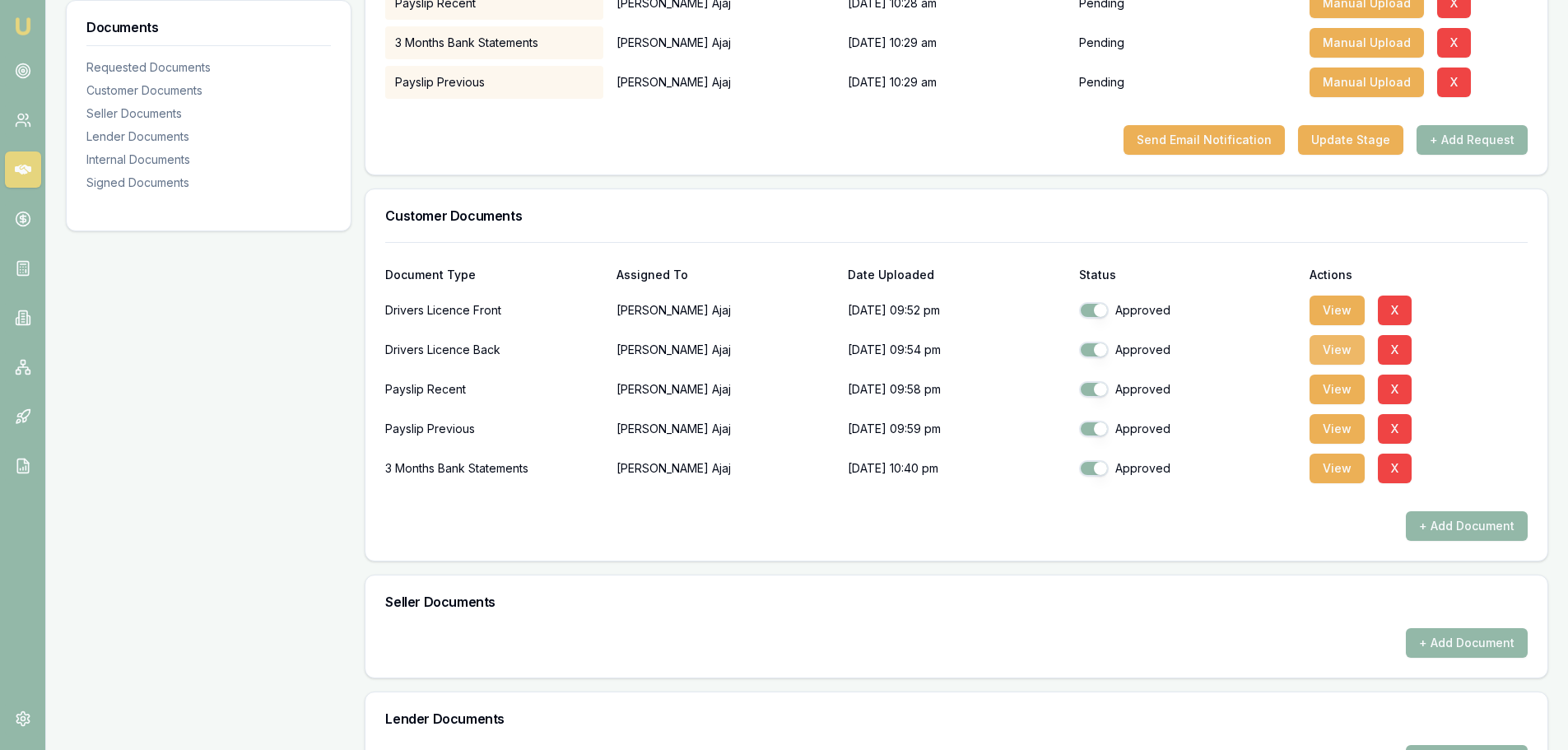
click at [1330, 349] on button "View" at bounding box center [1338, 349] width 56 height 30
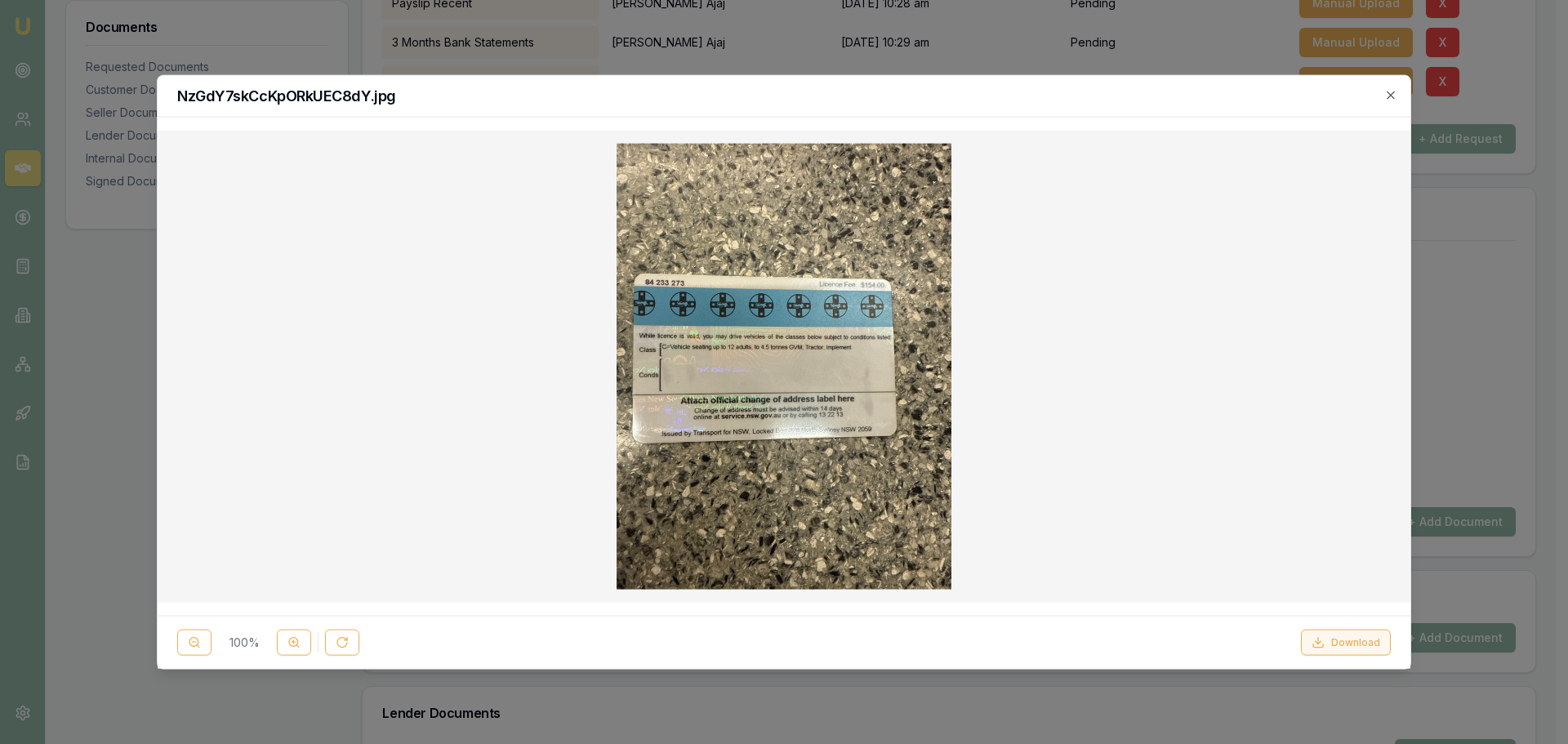
click at [1359, 632] on button "Download" at bounding box center [1346, 642] width 90 height 26
click at [1392, 94] on icon "button" at bounding box center [1390, 94] width 13 height 13
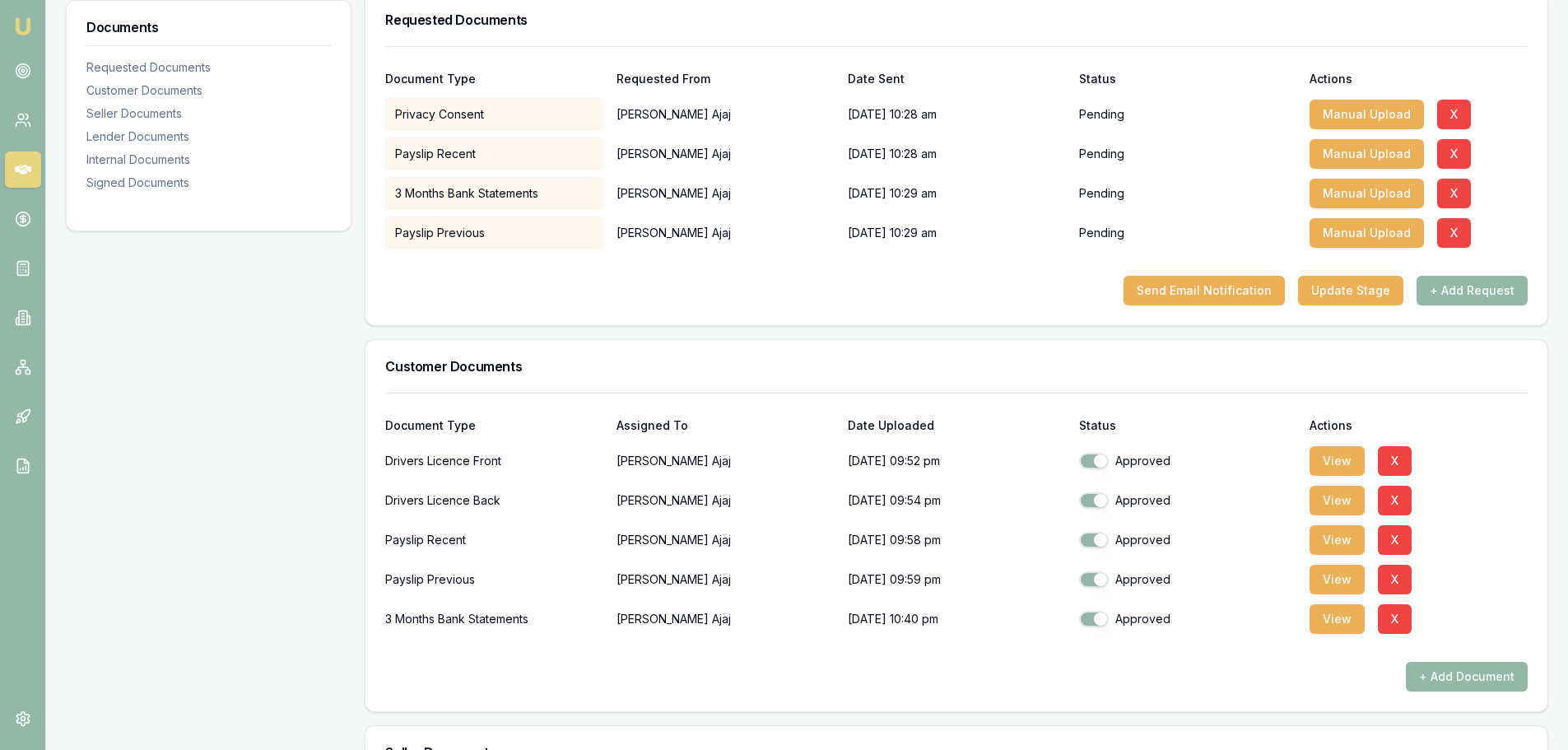
scroll to position [0, 0]
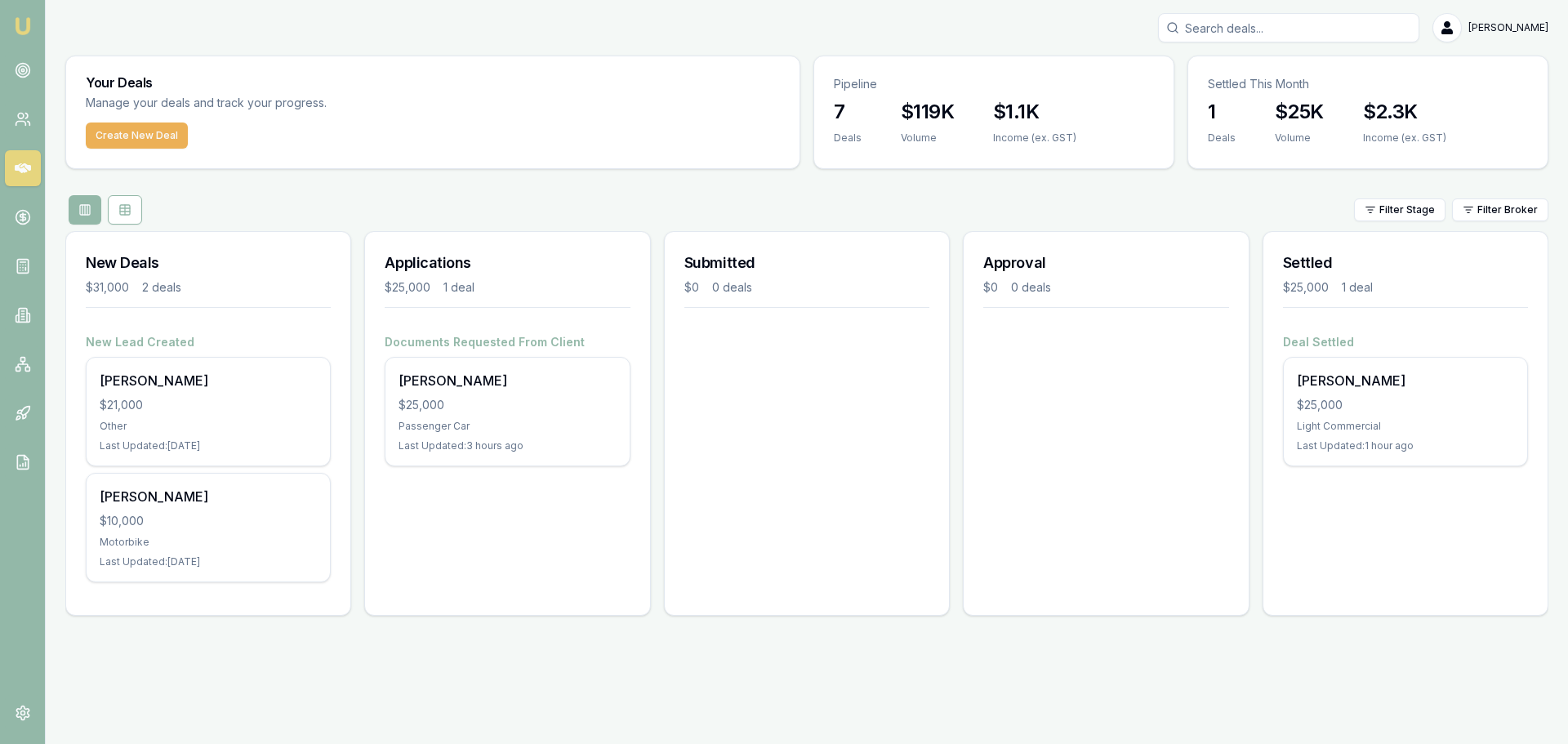
drag, startPoint x: 869, startPoint y: 673, endPoint x: 849, endPoint y: 674, distance: 20.0
click at [868, 673] on div "Emu Broker Evette Abdo Toggle Menu Your Deals Manage your deals and track your …" at bounding box center [784, 372] width 1568 height 744
click at [24, 76] on icon at bounding box center [23, 70] width 16 height 16
click at [17, 64] on icon at bounding box center [23, 70] width 16 height 16
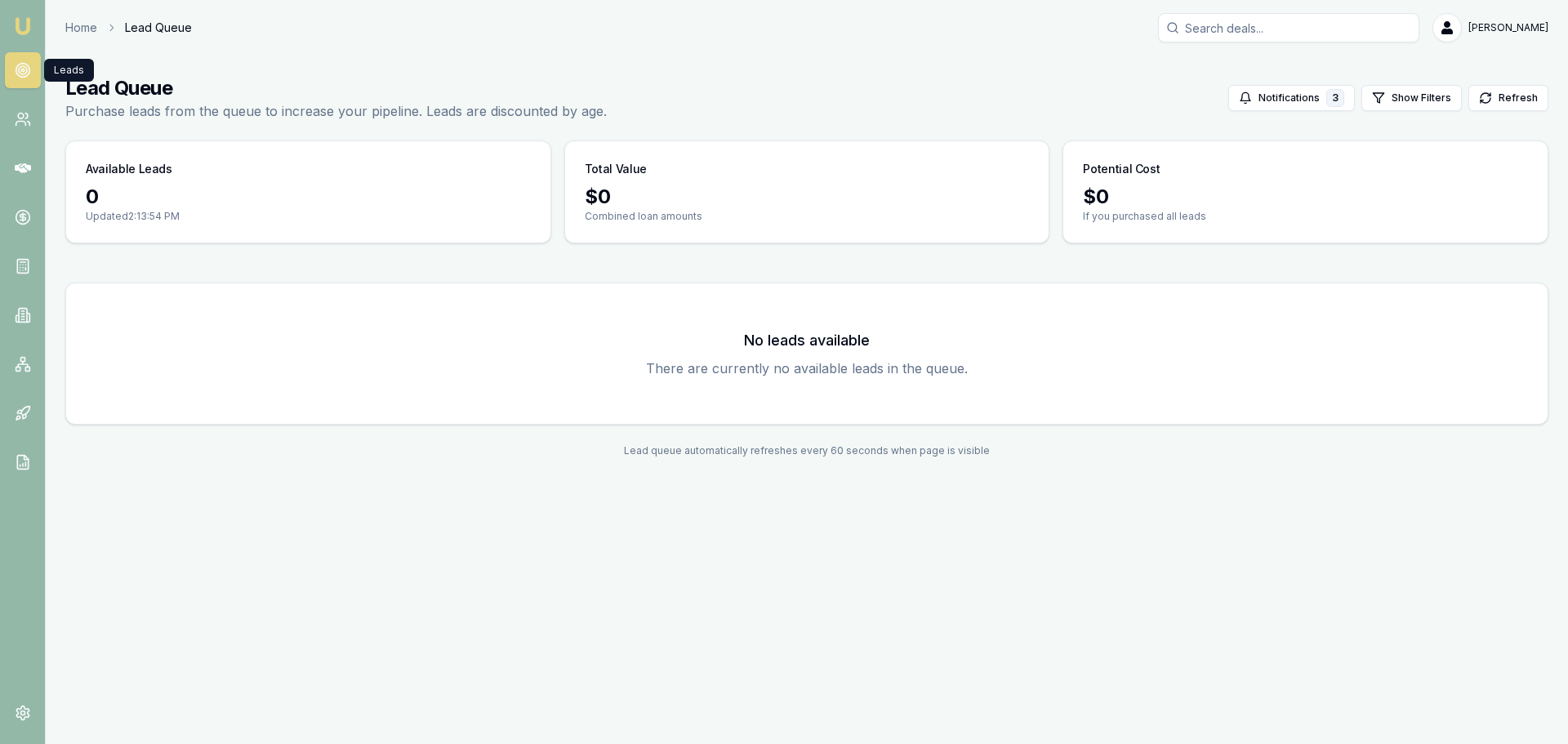
click at [23, 68] on icon at bounding box center [23, 70] width 16 height 16
click at [108, 271] on main "Lead Queue Purchase leads from the queue to increase your pipeline. Leads are d…" at bounding box center [806, 266] width 1522 height 421
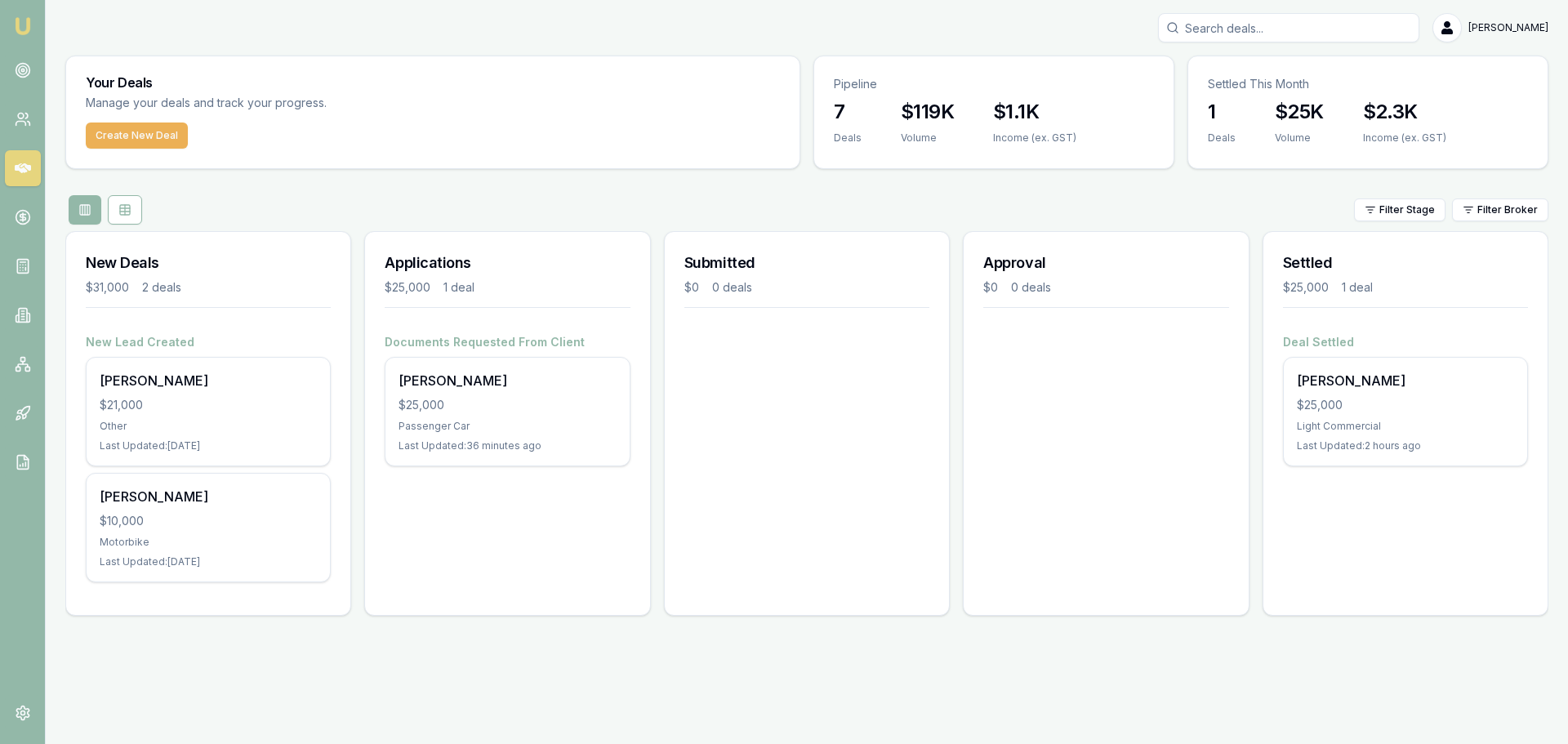
click at [466, 520] on div "Applications $25,000 1 deal Documents Requested From Client [PERSON_NAME] $25,0…" at bounding box center [508, 423] width 286 height 385
click at [445, 666] on div "Emu Broker [PERSON_NAME] Toggle Menu Your Deals Manage your deals and track you…" at bounding box center [784, 372] width 1568 height 744
